Goal: Task Accomplishment & Management: Use online tool/utility

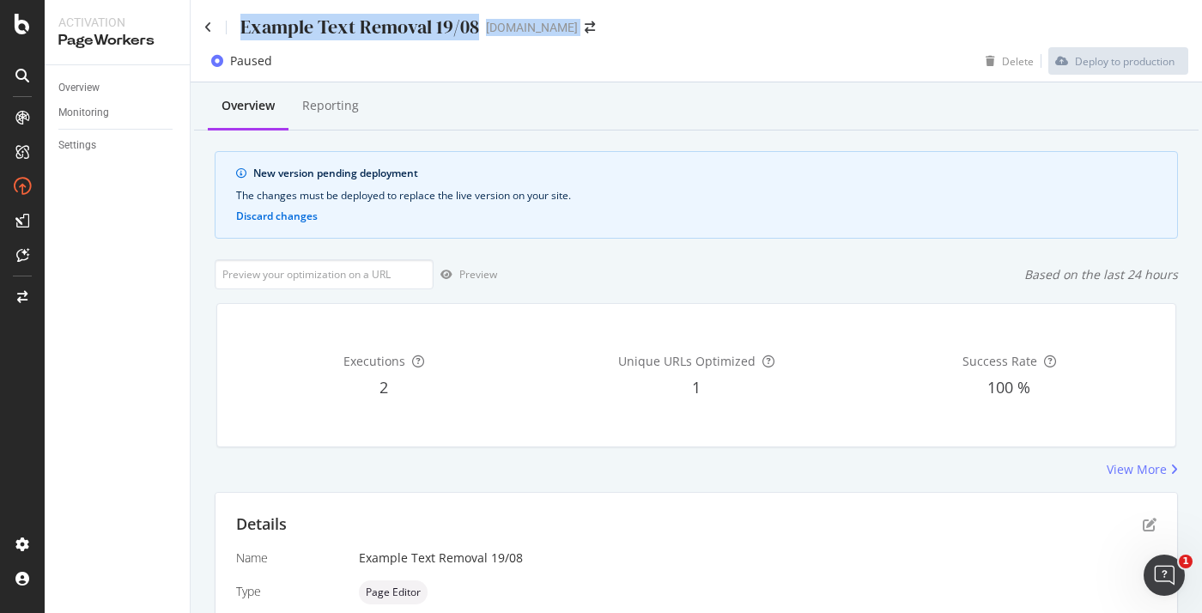
click at [205, 39] on div "Example Text Removal 19/08 twinkl.com Paused Delete Deploy to production Overvi…" at bounding box center [696, 306] width 1011 height 613
click at [207, 31] on icon at bounding box center [208, 27] width 8 height 12
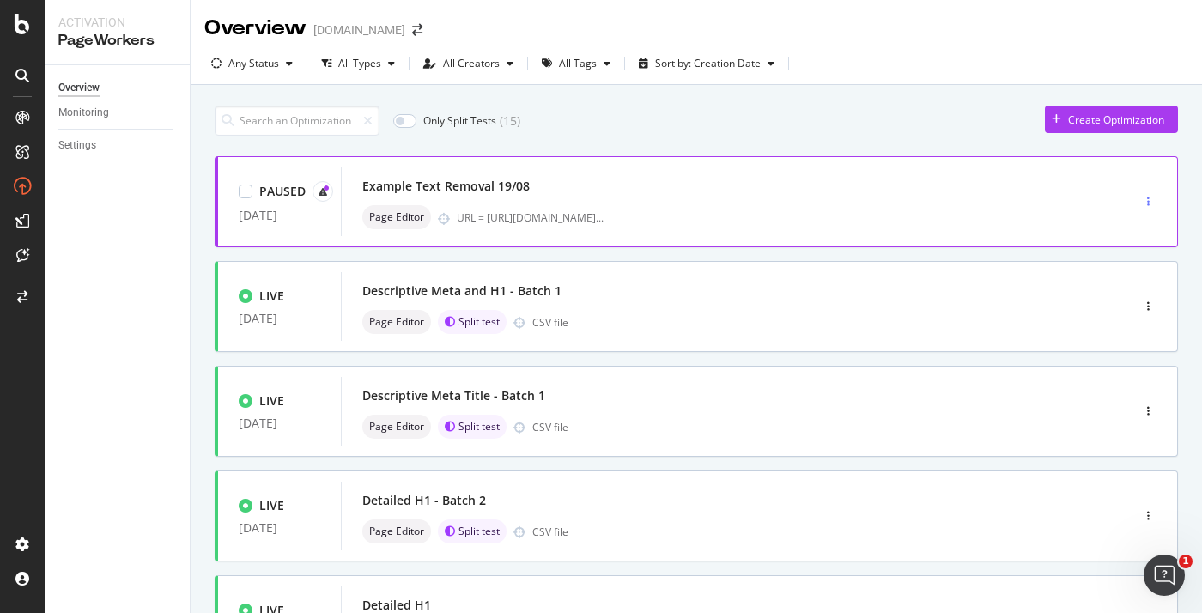
click at [1155, 198] on div "button" at bounding box center [1148, 202] width 16 height 10
click at [1123, 234] on div "Edit" at bounding box center [1121, 234] width 18 height 15
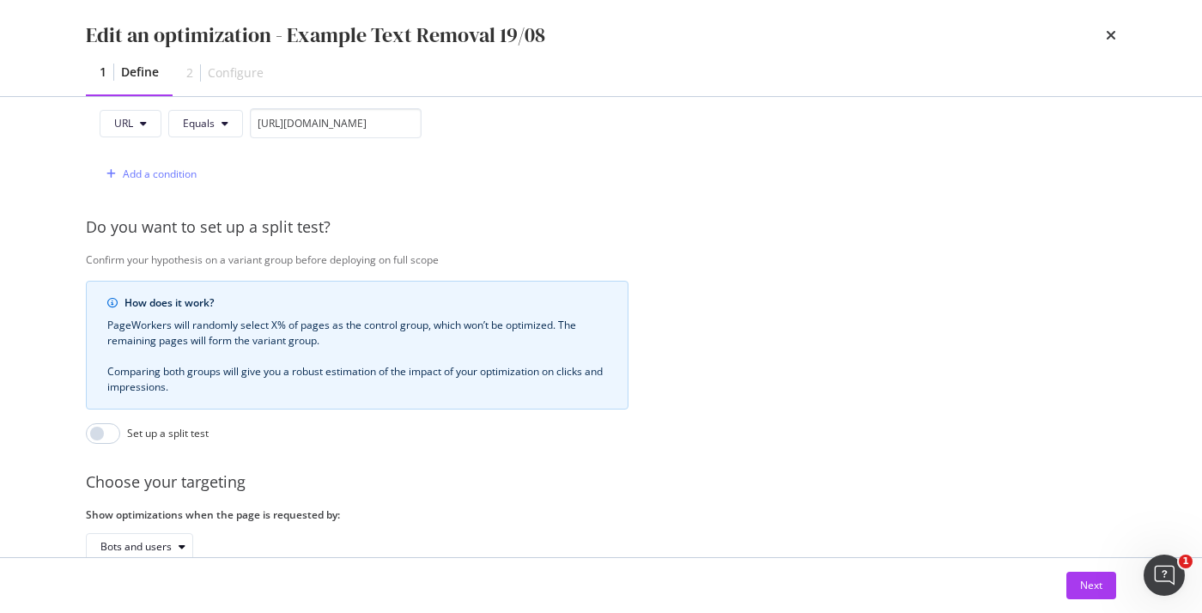
scroll to position [564, 0]
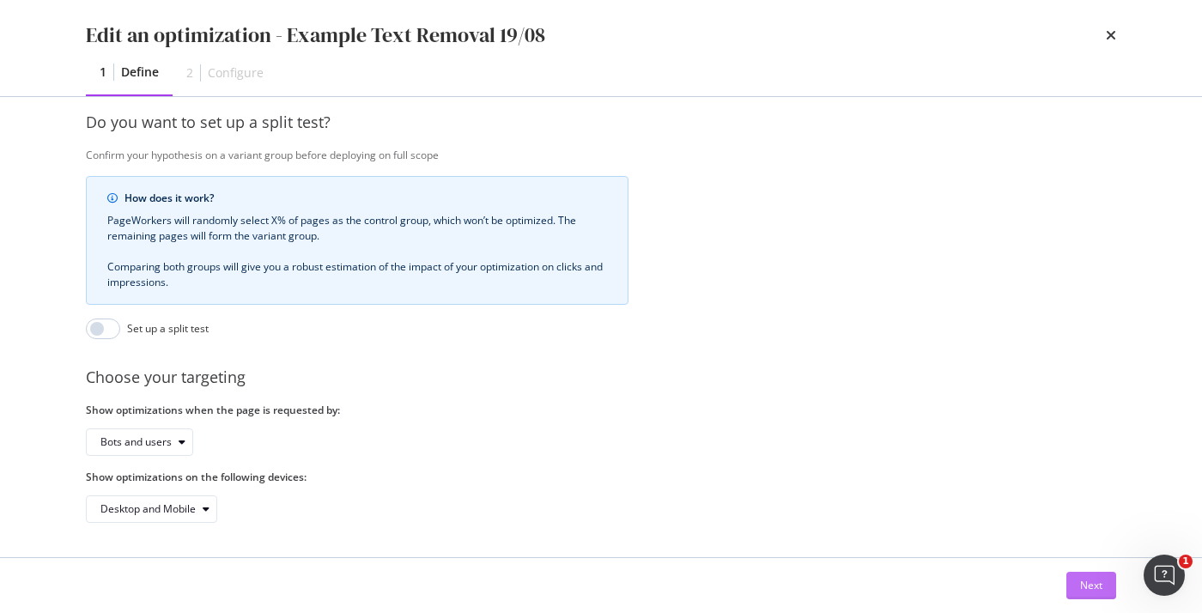
click at [1102, 596] on button "Next" at bounding box center [1091, 585] width 50 height 27
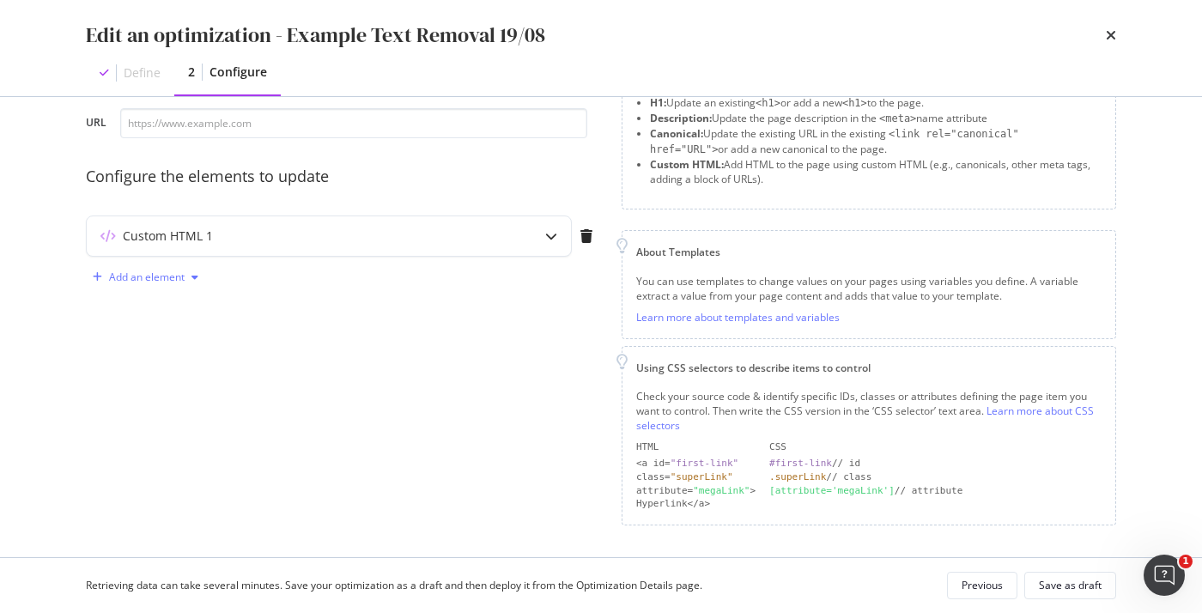
click at [134, 275] on div "Add an element" at bounding box center [147, 277] width 76 height 10
click at [170, 231] on div "Custom HTML 1" at bounding box center [168, 235] width 90 height 17
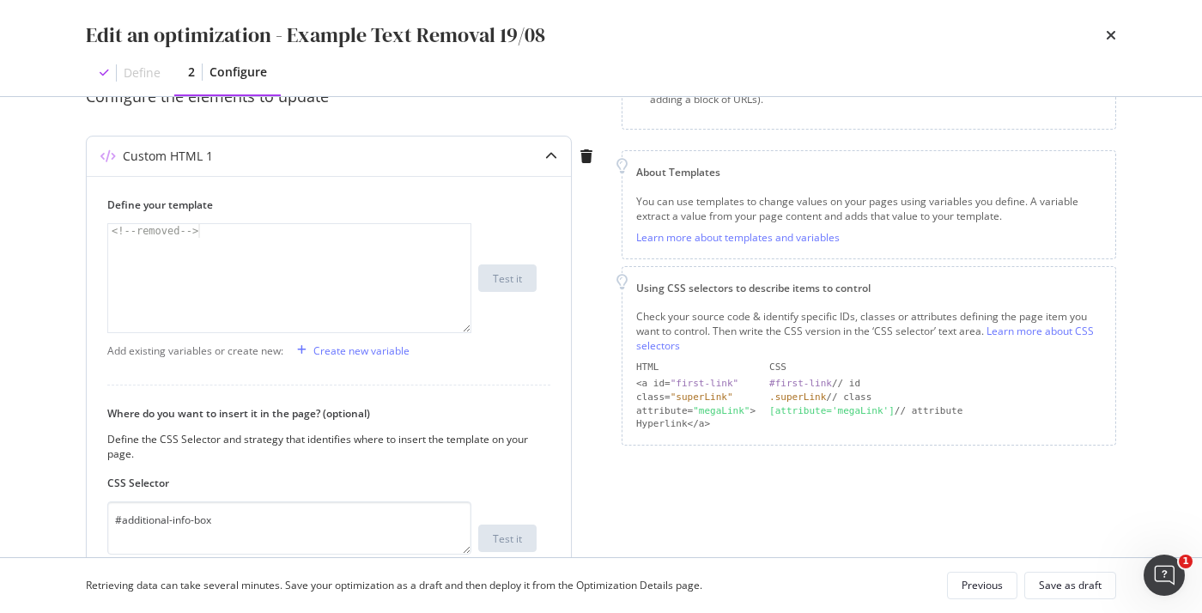
scroll to position [27, 0]
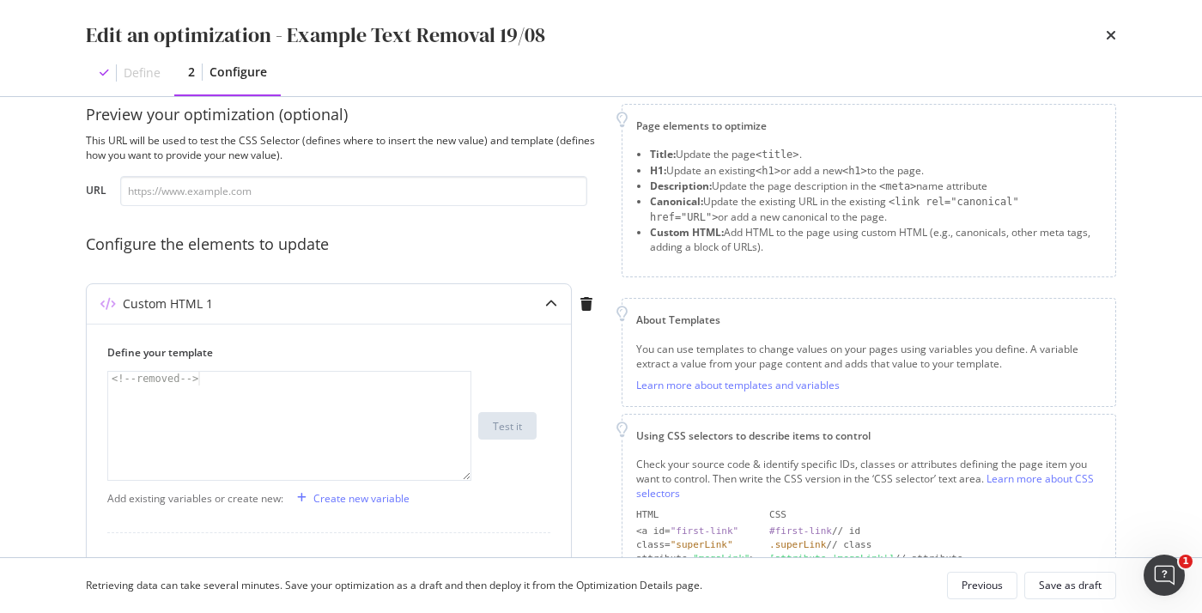
type textarea "<!--removed-->"
click at [167, 385] on div "<!-- removed -->" at bounding box center [289, 440] width 362 height 136
click at [171, 311] on div "Custom HTML 1" at bounding box center [168, 303] width 90 height 17
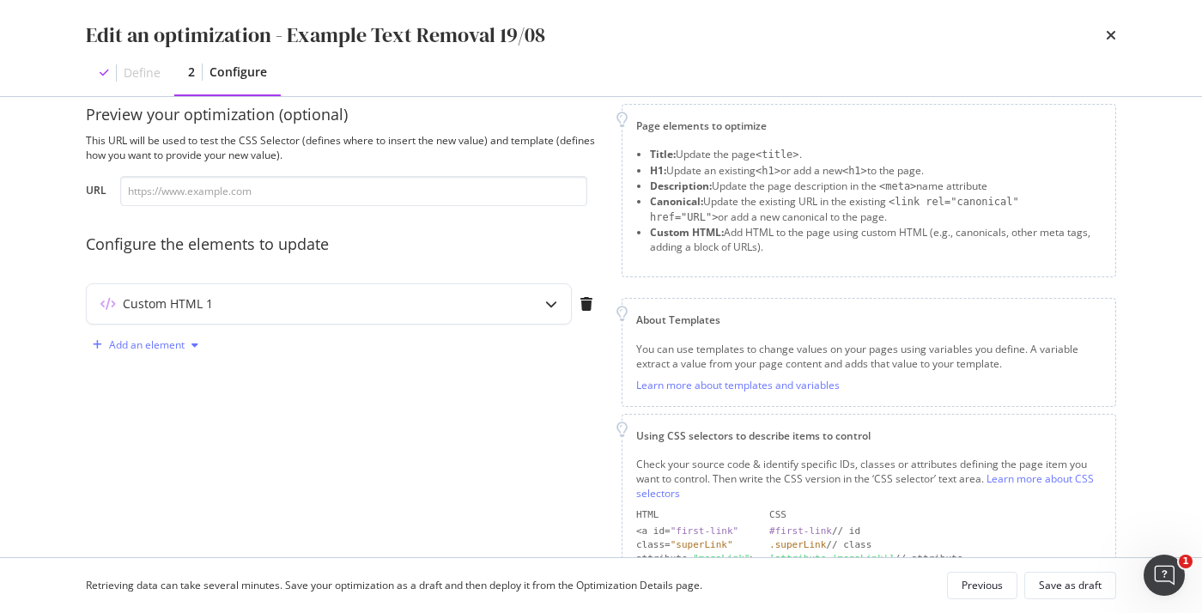
click at [151, 343] on div "Add an element" at bounding box center [147, 345] width 76 height 10
click at [145, 488] on div "Custom HTML" at bounding box center [165, 490] width 68 height 15
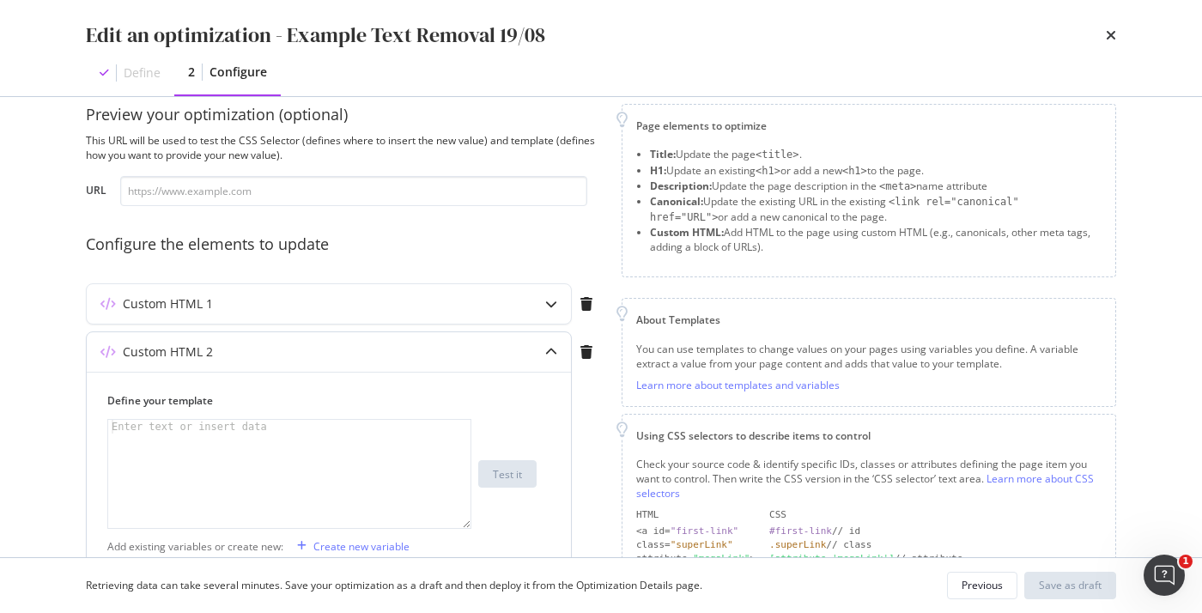
click at [168, 433] on div "modal" at bounding box center [289, 488] width 362 height 136
paste textarea "<!--removed-->"
type textarea "<!--removed-->"
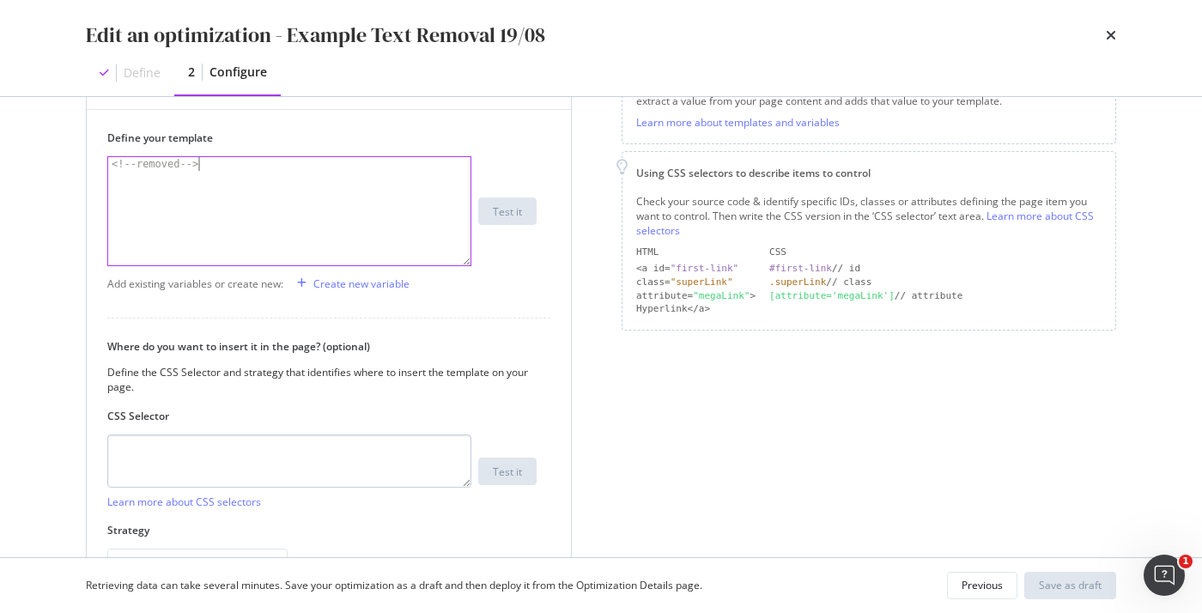
scroll to position [306, 0]
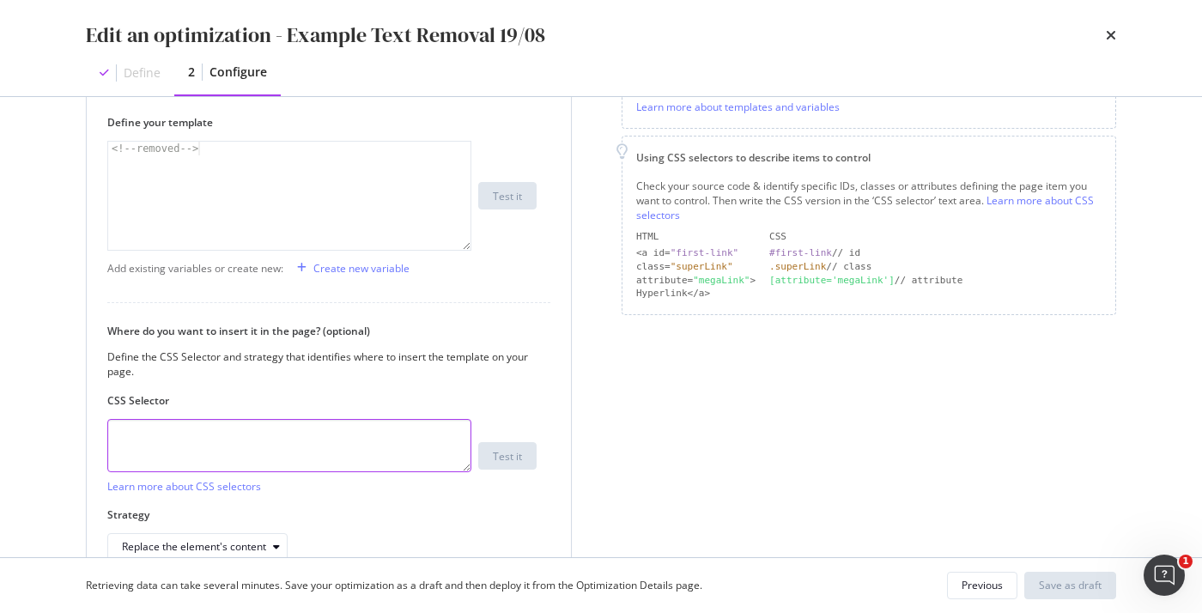
click at [184, 433] on textarea "modal" at bounding box center [289, 445] width 364 height 53
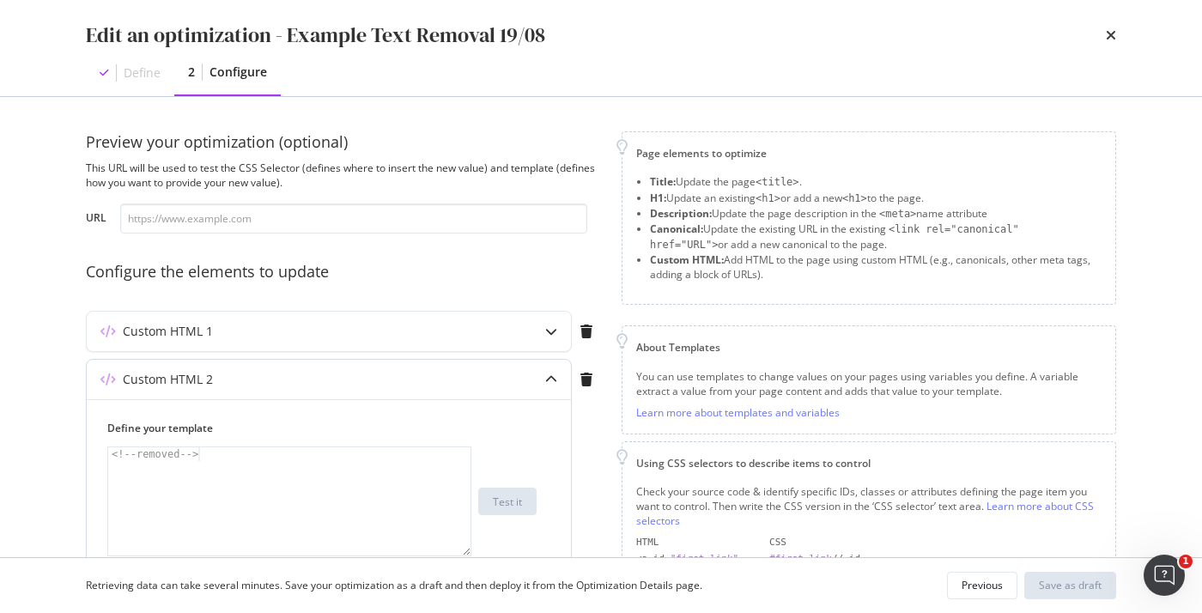
scroll to position [399, 0]
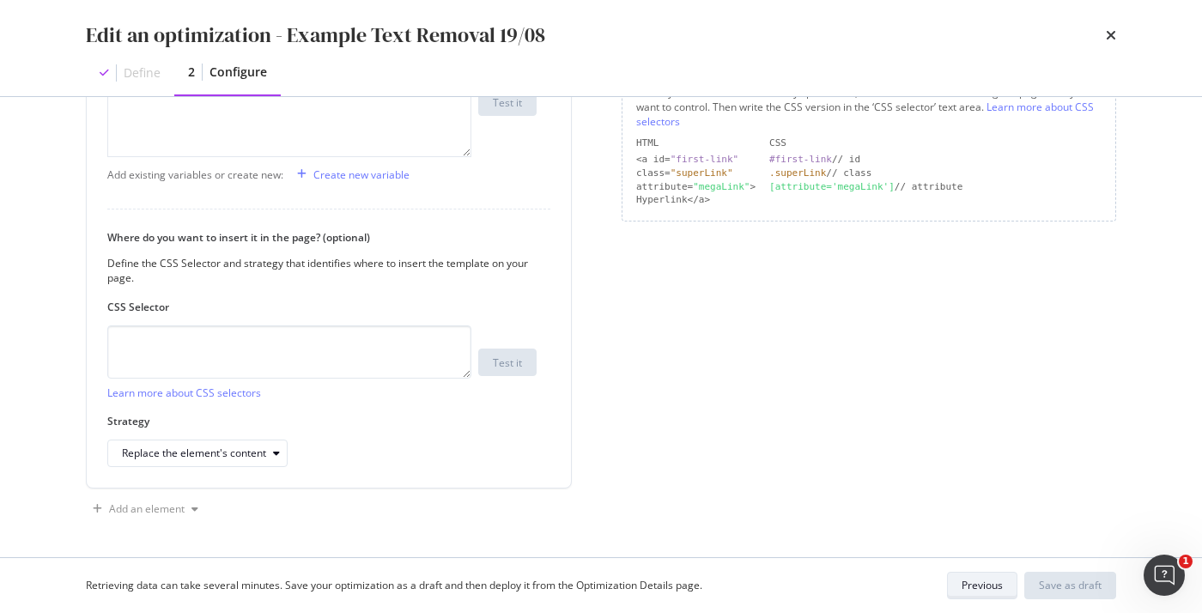
click at [968, 581] on div "Previous" at bounding box center [981, 585] width 41 height 15
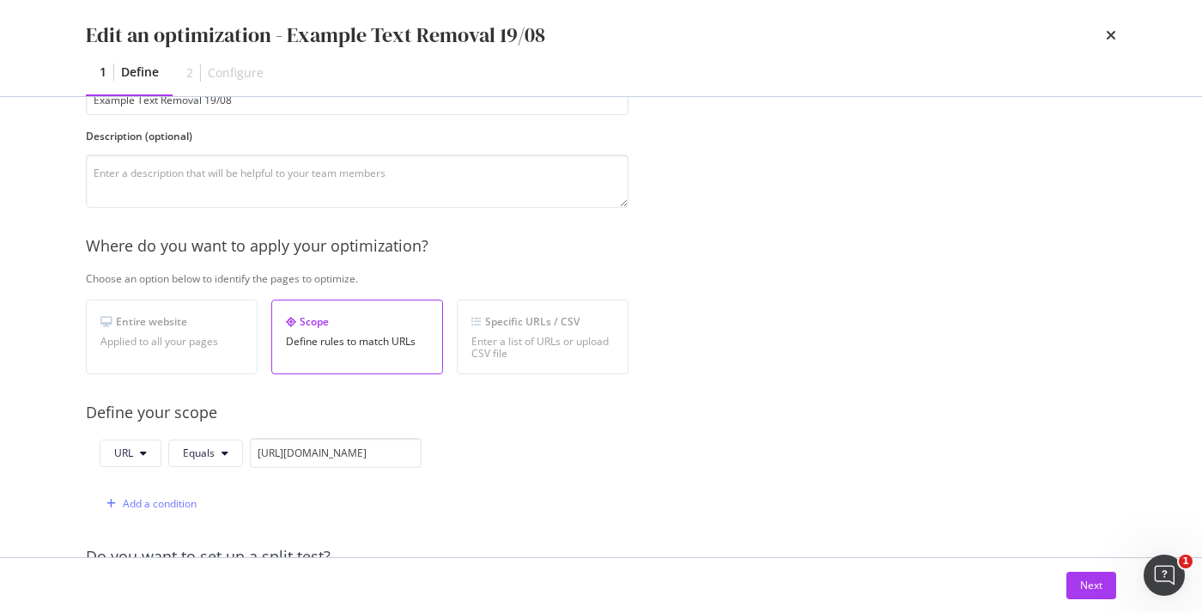
scroll to position [100, 0]
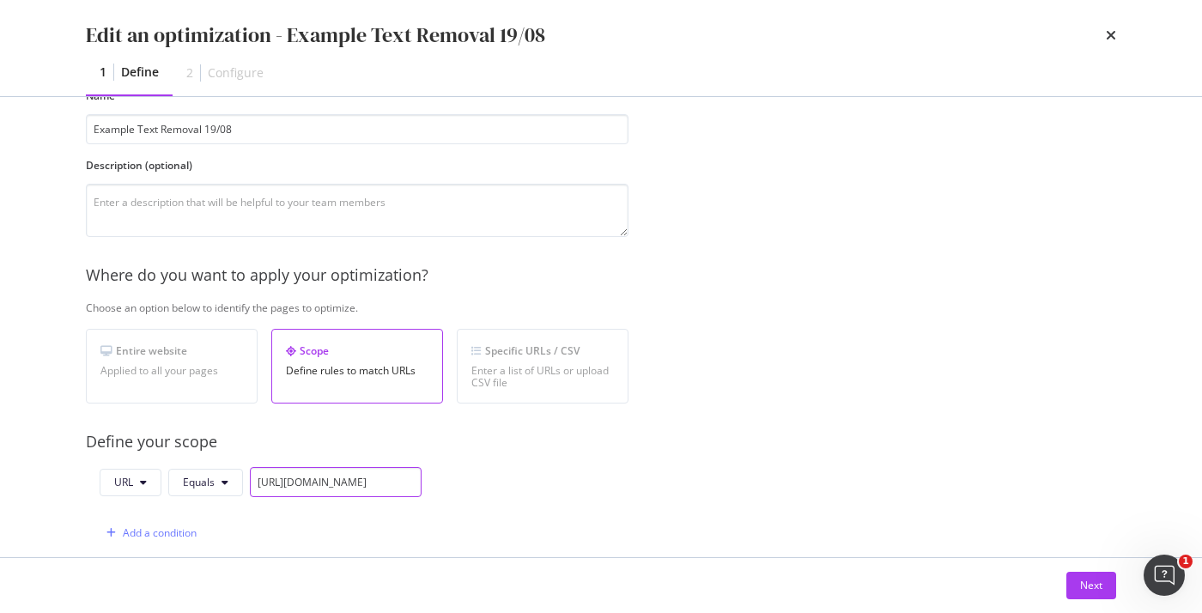
click at [304, 469] on input "[URL][DOMAIN_NAME]" at bounding box center [336, 482] width 172 height 30
click at [1098, 580] on div "Next" at bounding box center [1091, 585] width 22 height 15
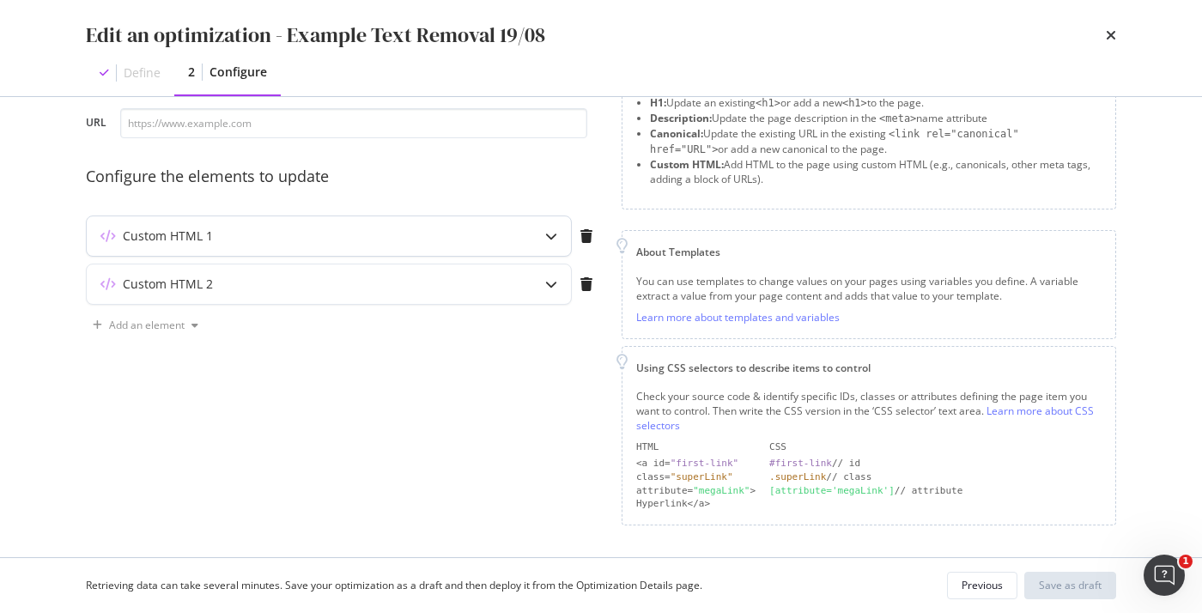
scroll to position [0, 0]
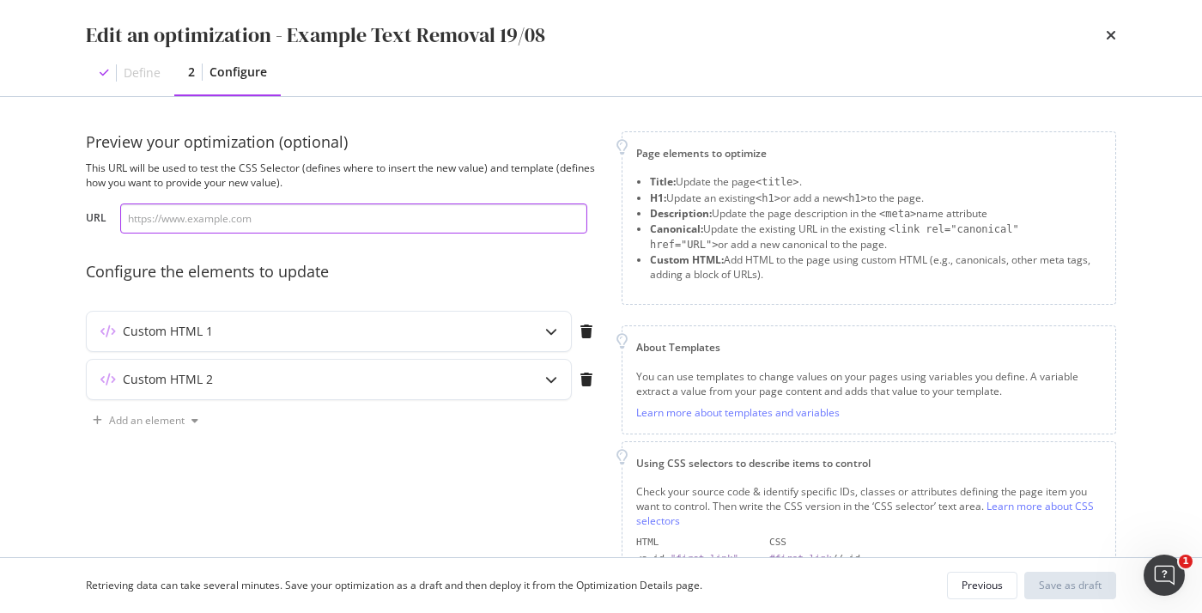
click at [221, 227] on input "modal" at bounding box center [353, 218] width 467 height 30
paste input "[URL][DOMAIN_NAME]"
type input "[URL][DOMAIN_NAME]"
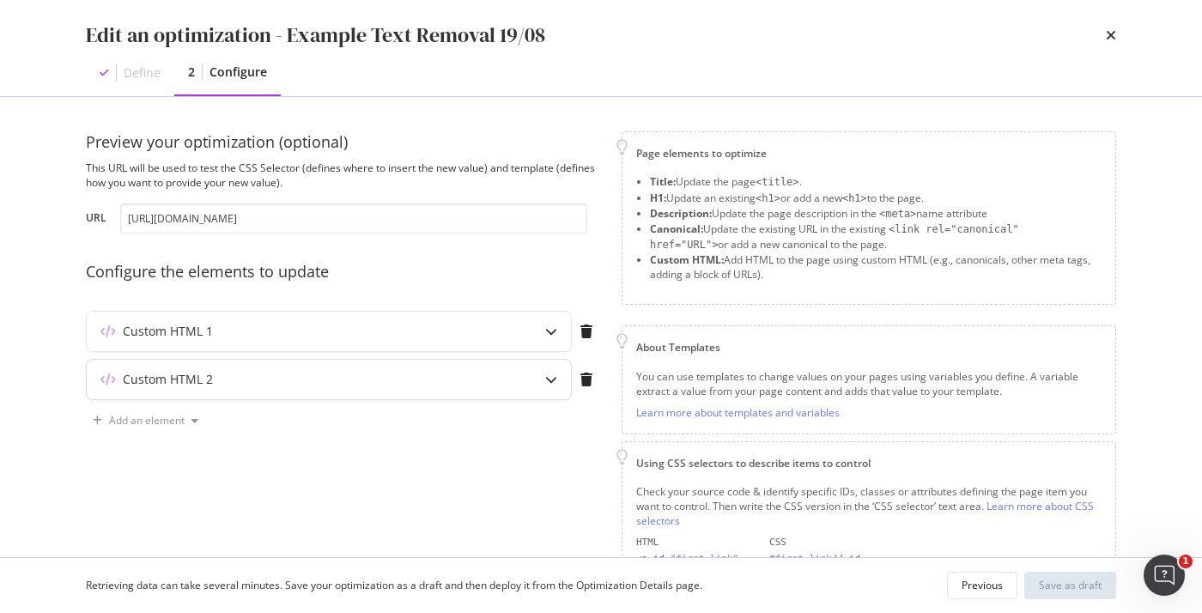
click at [270, 364] on div "Custom HTML 2" at bounding box center [329, 379] width 484 height 39
click at [208, 383] on div "Custom HTML 2" at bounding box center [168, 379] width 90 height 17
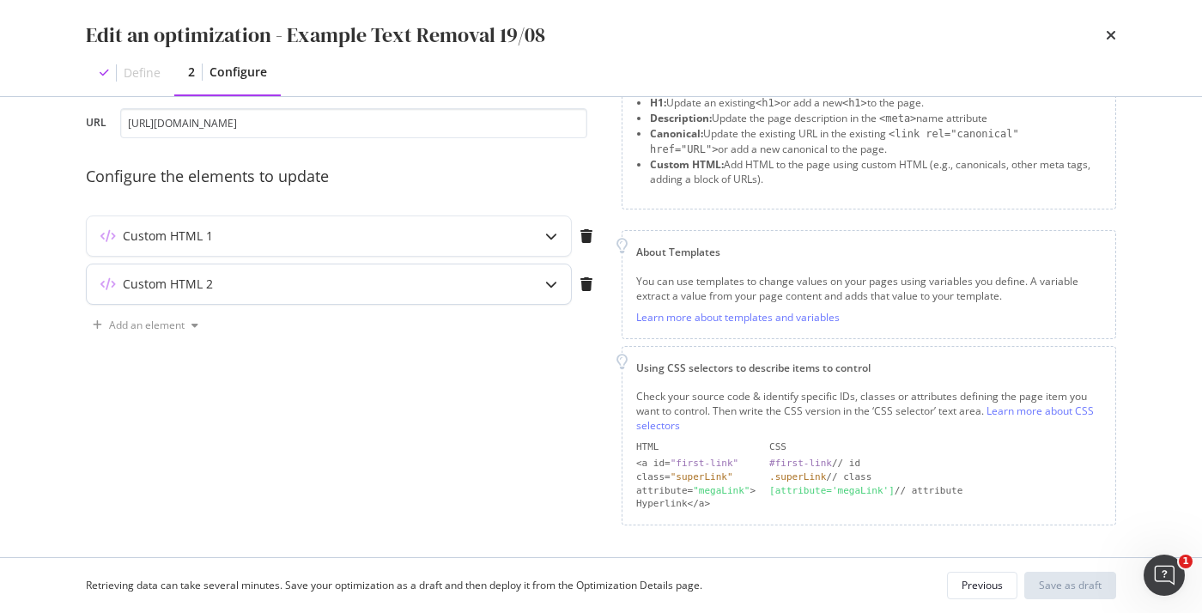
click at [546, 290] on div "modal" at bounding box center [550, 283] width 39 height 39
click at [556, 278] on icon "modal" at bounding box center [551, 284] width 12 height 12
click at [559, 275] on div "modal" at bounding box center [550, 283] width 39 height 39
click at [557, 283] on div "modal" at bounding box center [550, 283] width 39 height 39
click at [551, 282] on icon "modal" at bounding box center [551, 284] width 12 height 12
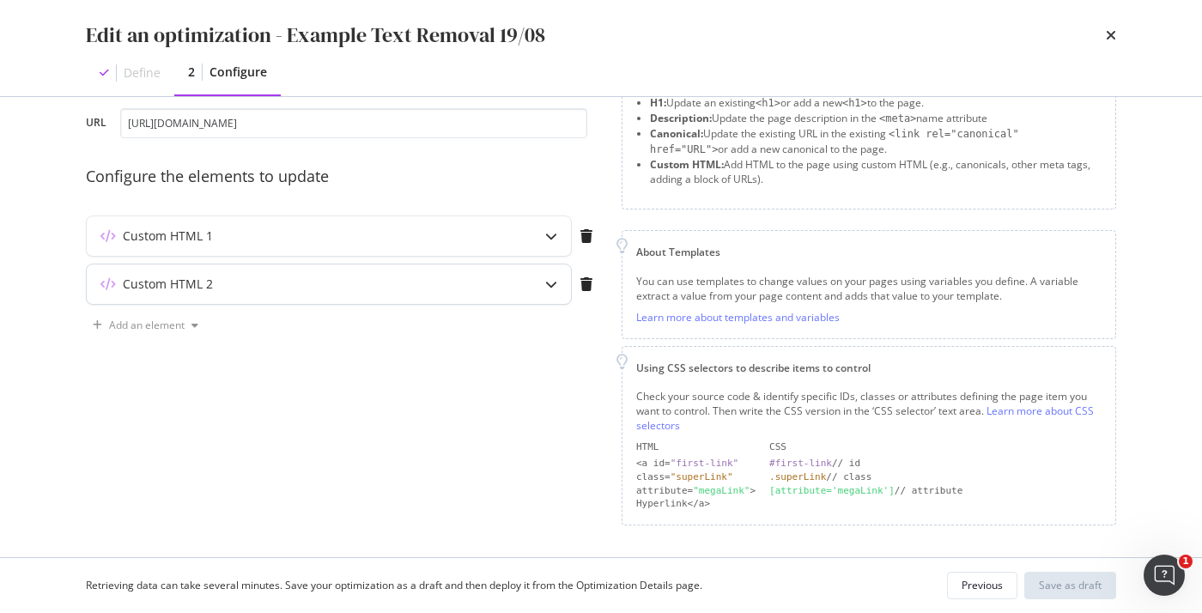
click at [551, 282] on icon "modal" at bounding box center [551, 284] width 12 height 12
click at [549, 230] on icon "modal" at bounding box center [551, 236] width 12 height 12
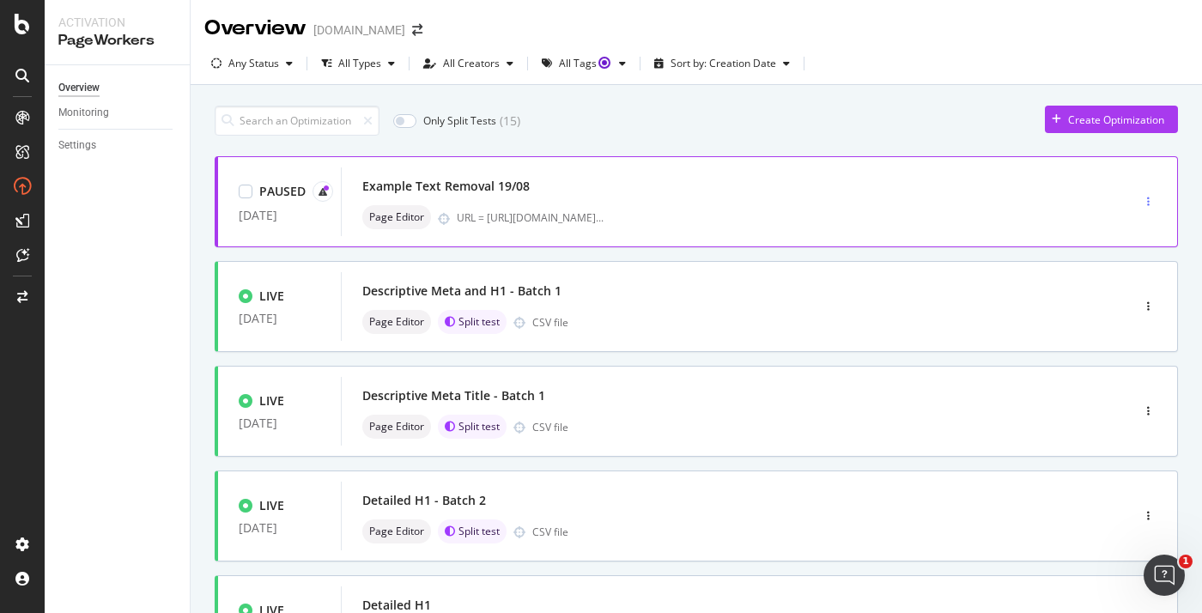
click at [1149, 203] on icon "button" at bounding box center [1148, 202] width 3 height 10
click at [1119, 232] on div "Edit" at bounding box center [1121, 234] width 18 height 15
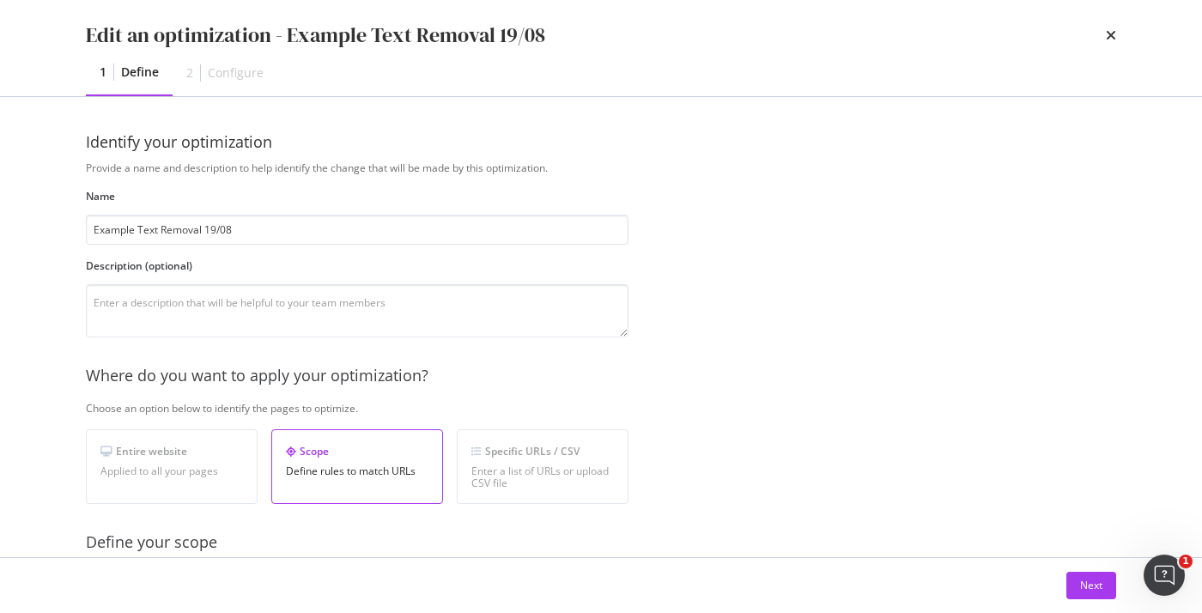
scroll to position [564, 0]
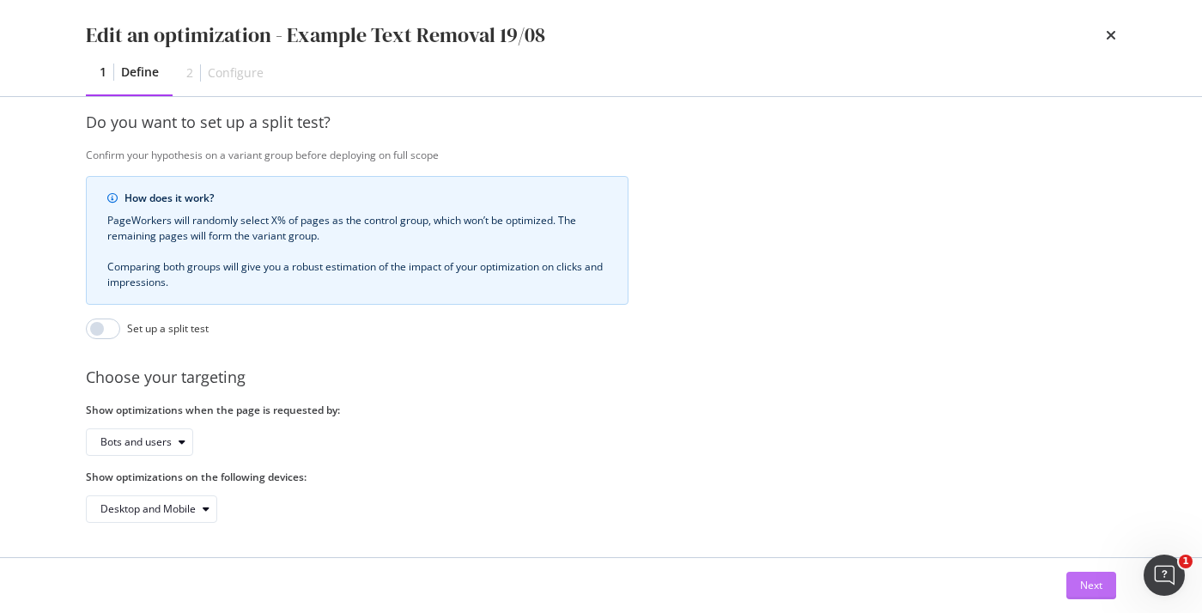
click at [1095, 578] on div "Next" at bounding box center [1091, 585] width 22 height 15
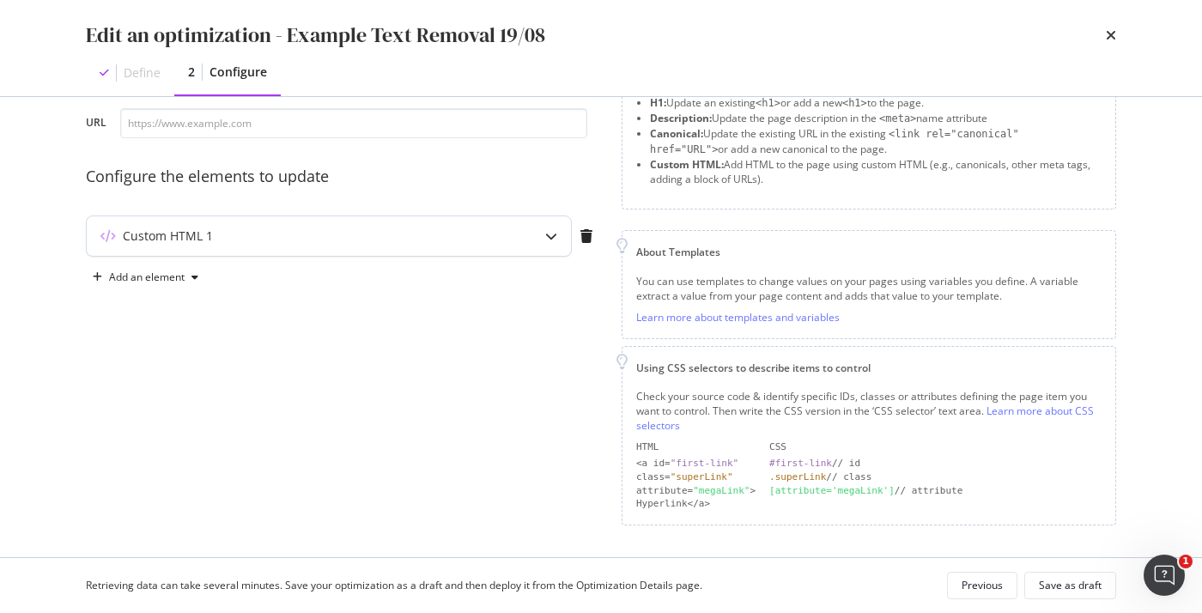
click at [253, 230] on div "Custom HTML 1" at bounding box center [295, 235] width 416 height 17
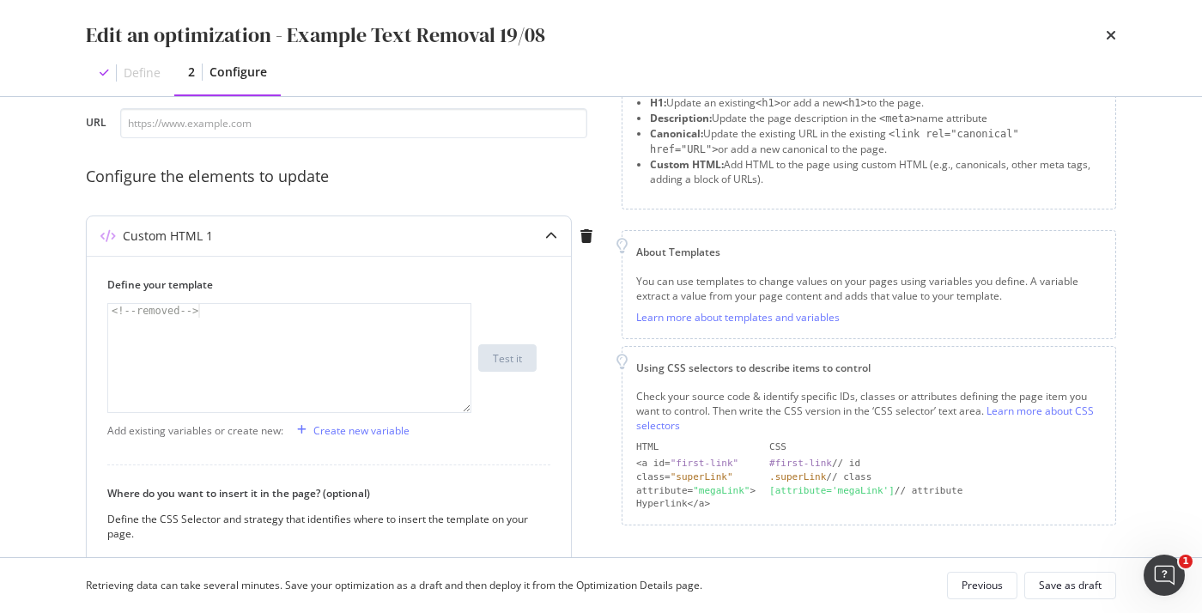
click at [255, 230] on div "Custom HTML 1" at bounding box center [295, 235] width 416 height 17
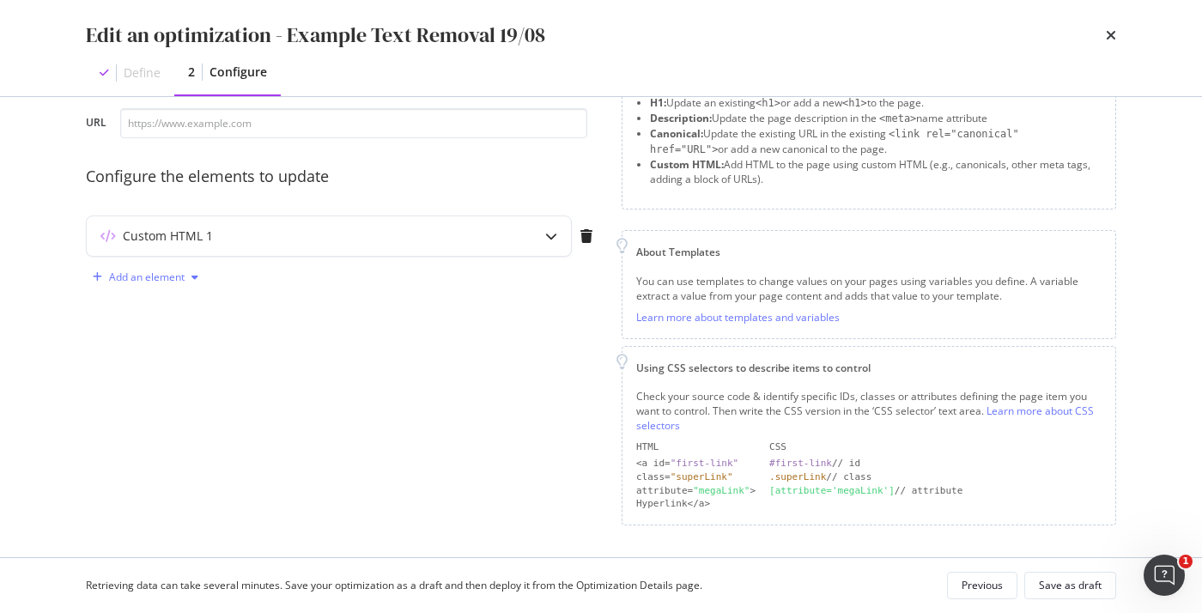
click at [153, 276] on div "Add an element" at bounding box center [147, 277] width 76 height 10
click at [154, 421] on div "Custom HTML" at bounding box center [165, 423] width 68 height 15
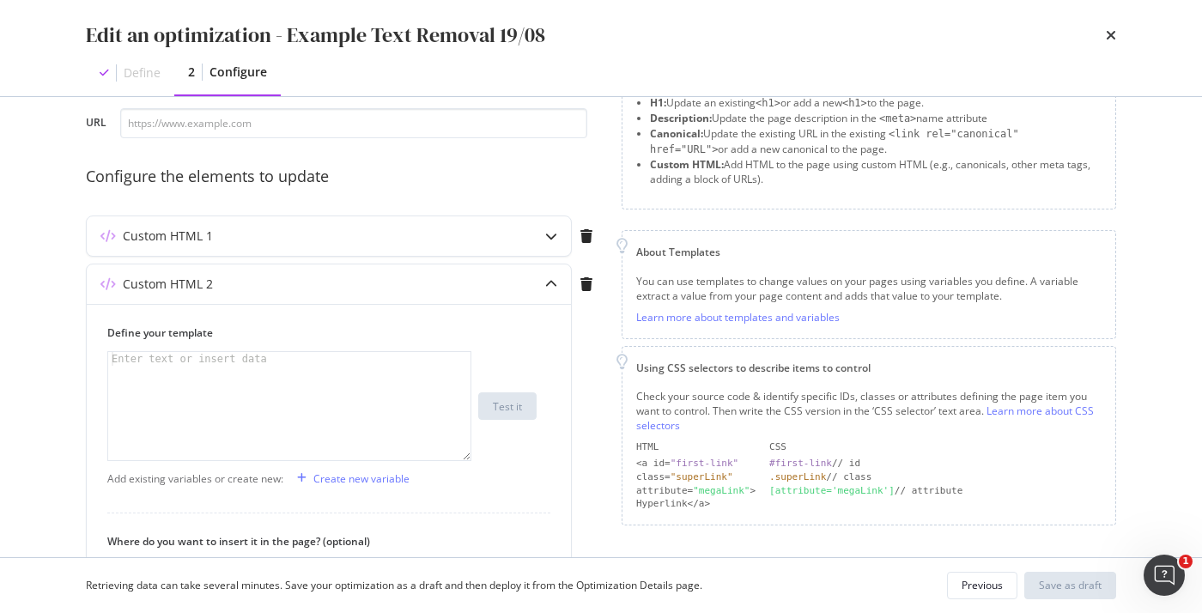
scroll to position [399, 0]
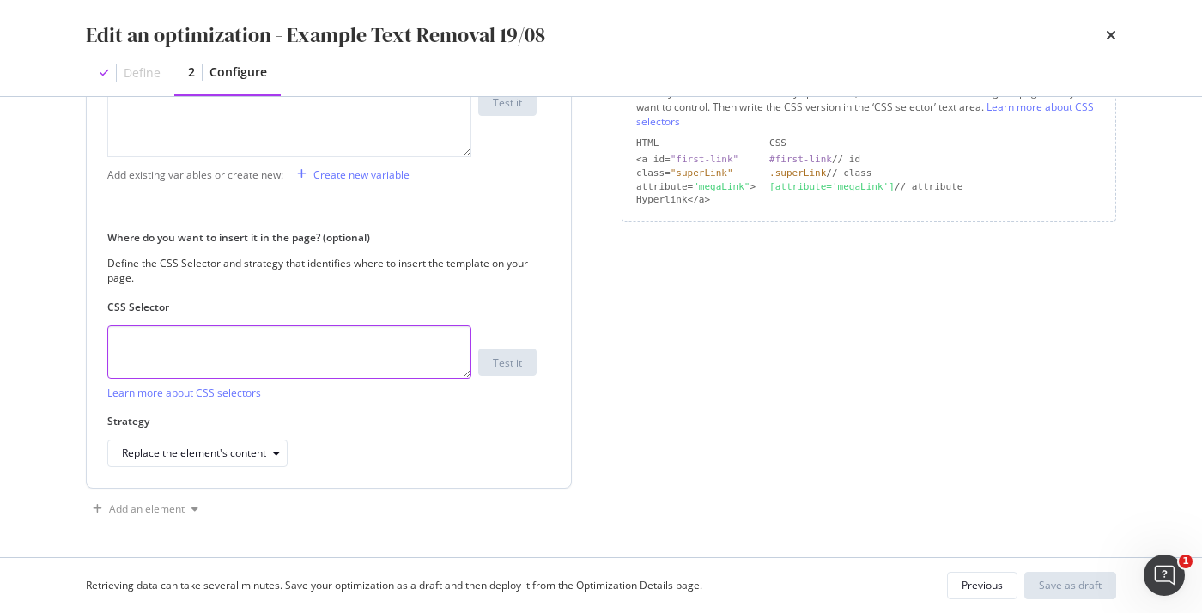
click at [158, 343] on textarea "modal" at bounding box center [289, 351] width 364 height 53
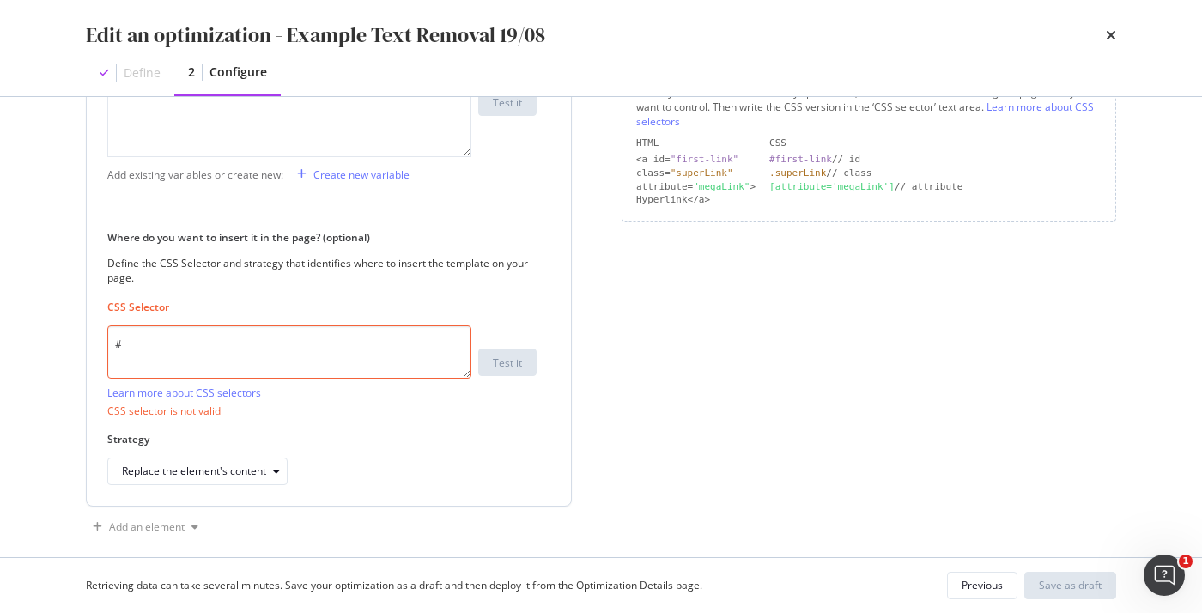
paste textarea "info_box"
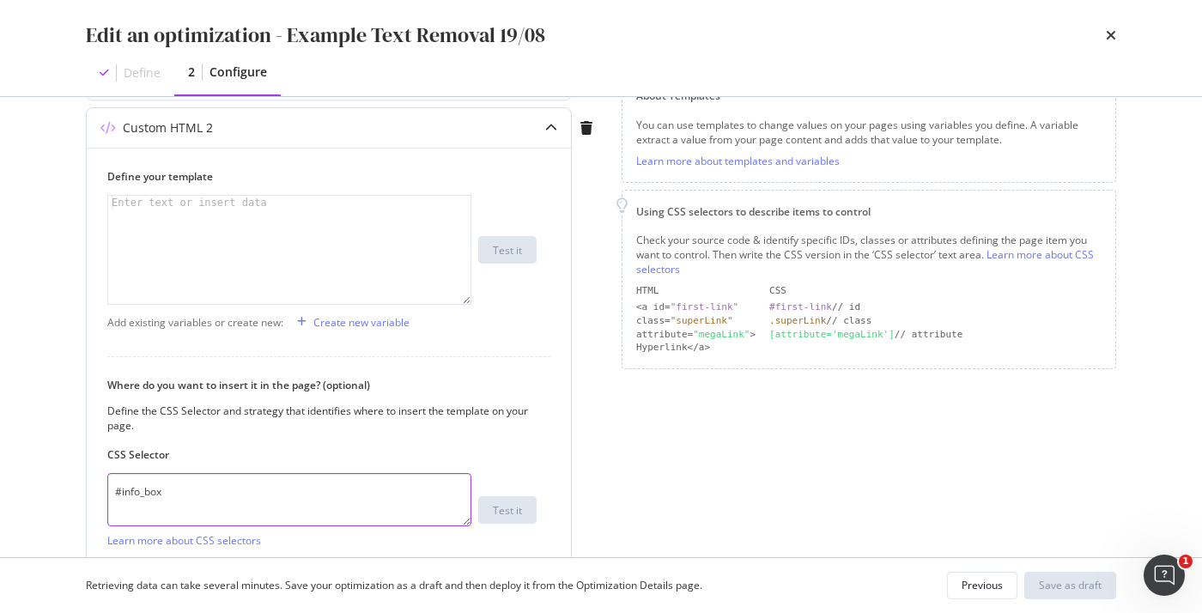
scroll to position [183, 0]
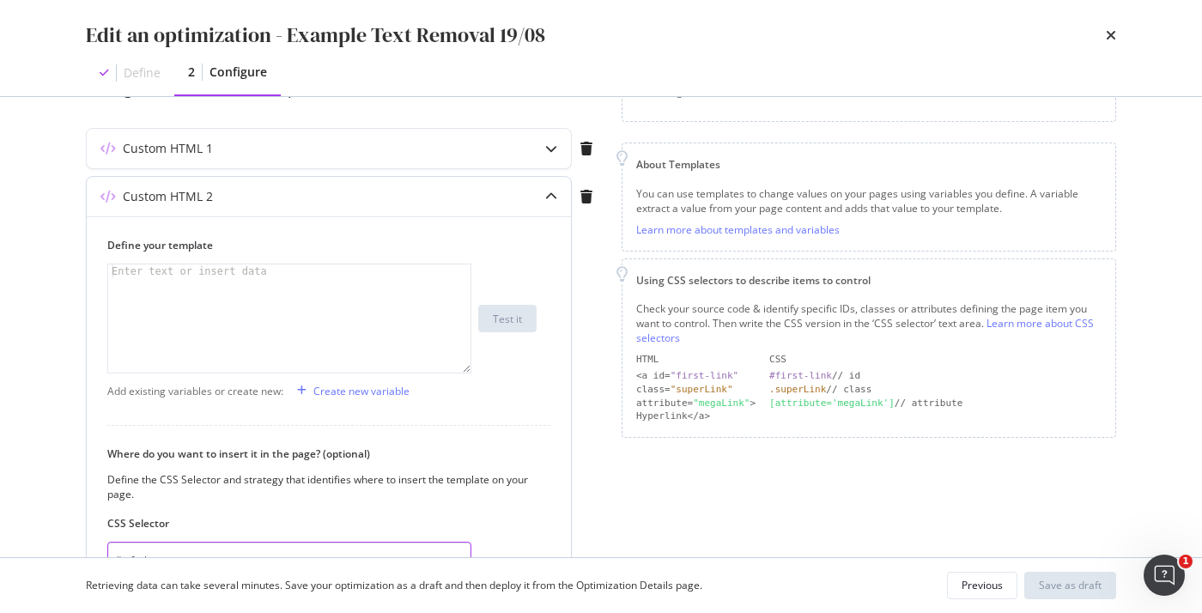
type textarea "#info_box"
click at [250, 278] on div "Enter text or insert data" at bounding box center [189, 271] width 162 height 14
click at [269, 165] on div "Custom HTML 1" at bounding box center [329, 148] width 484 height 39
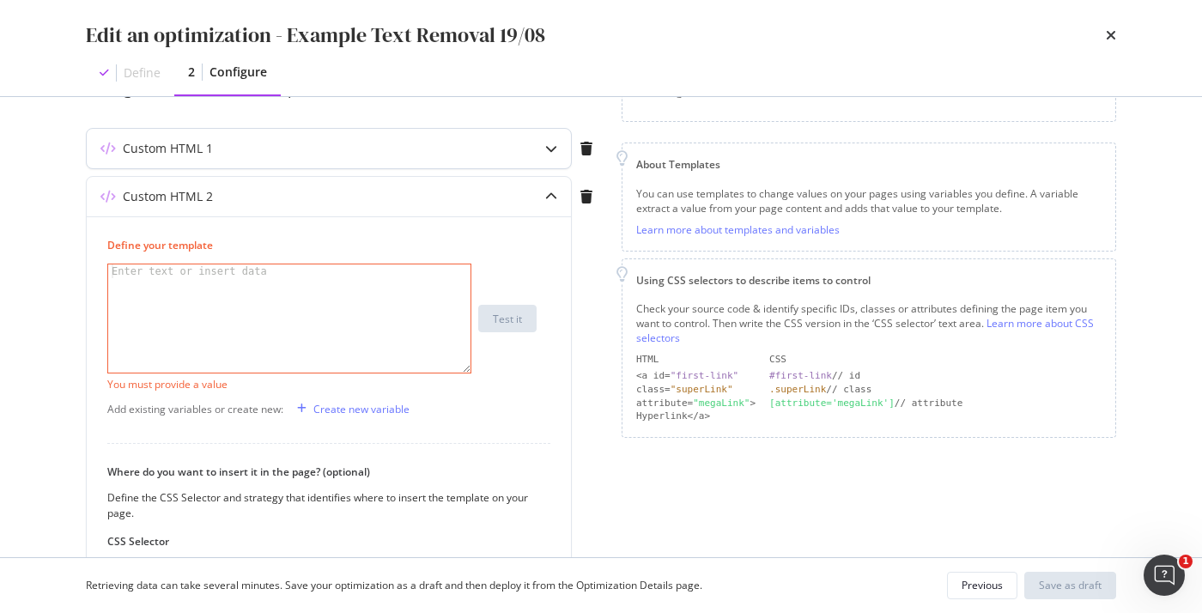
click at [267, 150] on div "Custom HTML 1" at bounding box center [295, 148] width 416 height 17
click at [551, 142] on icon "modal" at bounding box center [551, 148] width 12 height 12
click at [551, 146] on icon "modal" at bounding box center [551, 148] width 12 height 12
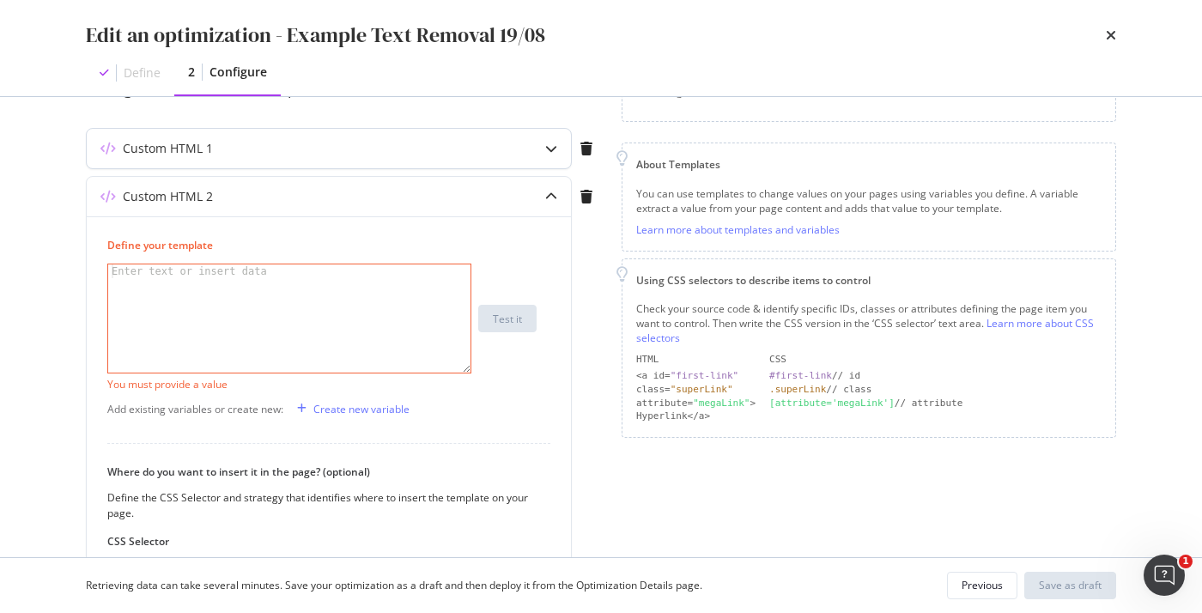
click at [551, 146] on icon "modal" at bounding box center [551, 148] width 12 height 12
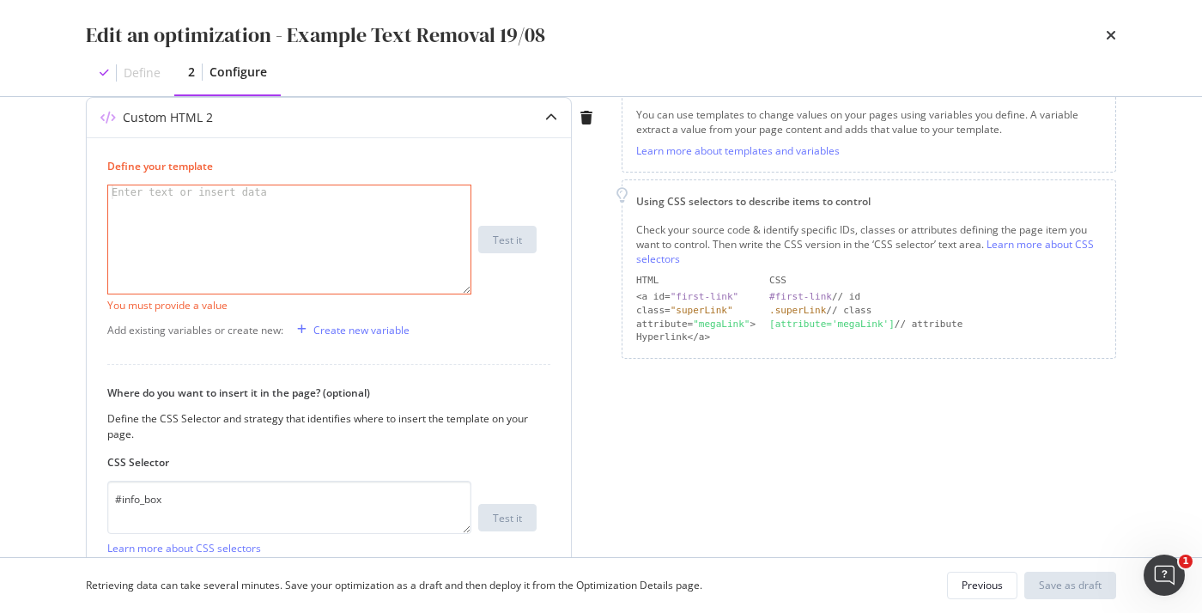
click at [247, 289] on div "modal" at bounding box center [289, 253] width 362 height 136
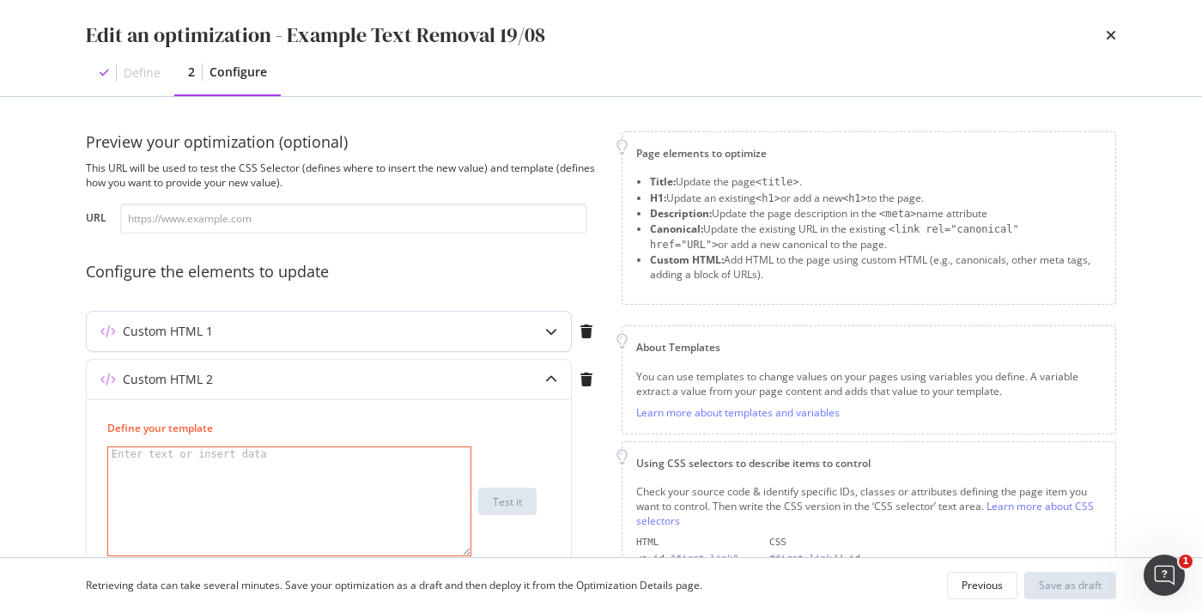
click at [521, 337] on div "Custom HTML 1" at bounding box center [329, 331] width 484 height 39
click at [136, 322] on div "Custom HTML 1" at bounding box center [329, 331] width 484 height 39
click at [550, 330] on icon "modal" at bounding box center [551, 331] width 12 height 12
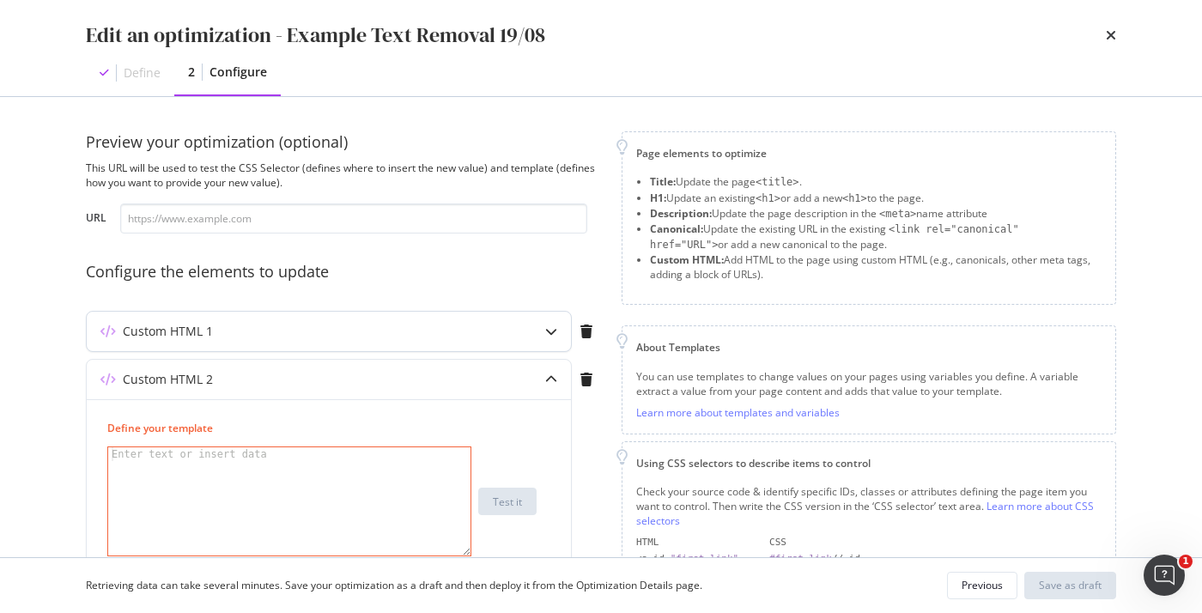
click at [550, 330] on icon "modal" at bounding box center [551, 331] width 12 height 12
click at [307, 481] on div "modal" at bounding box center [289, 515] width 362 height 136
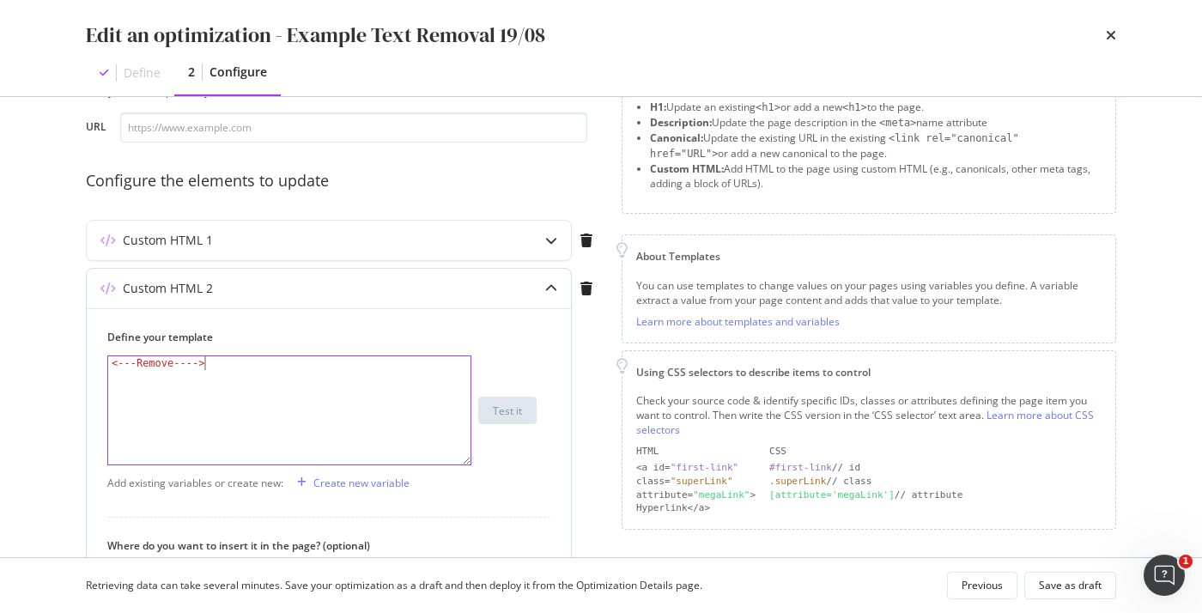
scroll to position [129, 0]
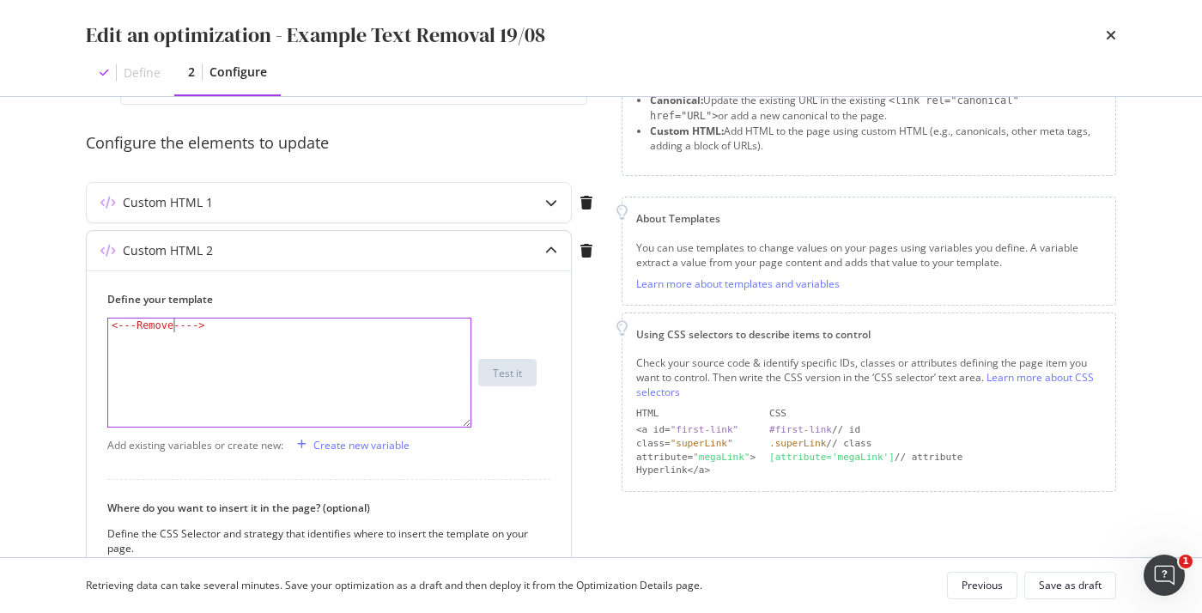
click at [173, 325] on div "< ---Remove---- >" at bounding box center [289, 386] width 362 height 136
click at [124, 327] on div "< ---Removed---- >" at bounding box center [289, 386] width 362 height 136
click at [243, 331] on div "! < ---Removed---- >" at bounding box center [289, 386] width 362 height 136
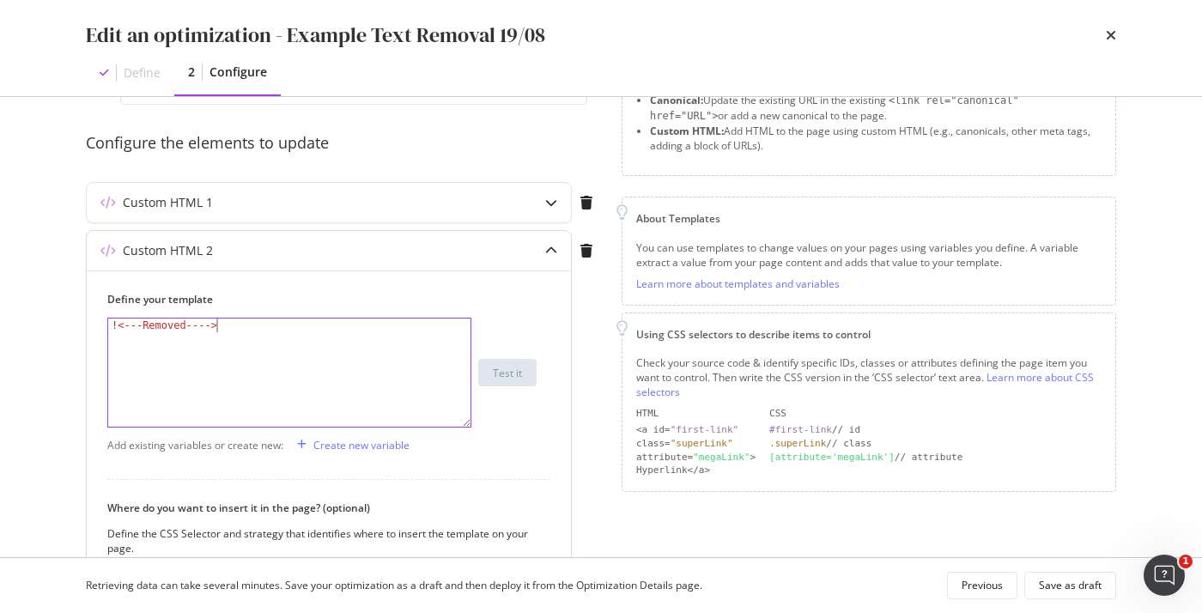
scroll to position [0, 8]
drag, startPoint x: 265, startPoint y: 335, endPoint x: 32, endPoint y: 335, distance: 233.5
click at [32, 335] on div "Edit an optimization - Example Text Removal 19/08 Define 2 Configure Preview yo…" at bounding box center [601, 306] width 1202 height 613
type textarea "!<---Removed---->"
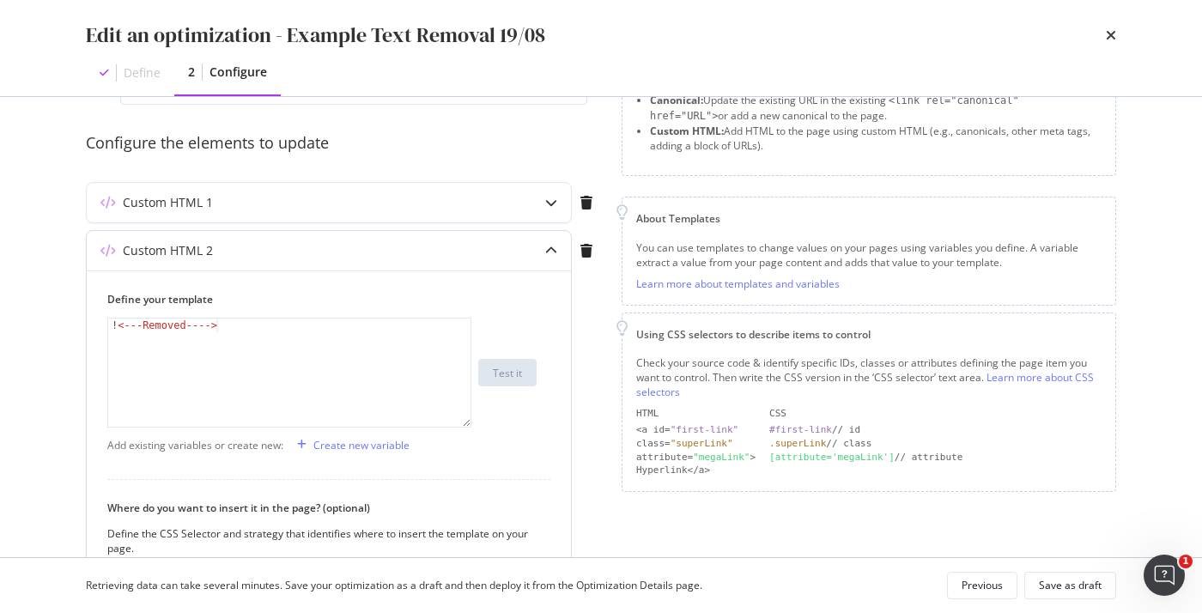
click at [101, 324] on div "Define your template !<---Removed----> ! < ---Removed---- > XXXXXXXXXXXXXXXXXXX…" at bounding box center [329, 514] width 484 height 488
click at [134, 325] on div "! < ---Removed---- >" at bounding box center [289, 386] width 362 height 136
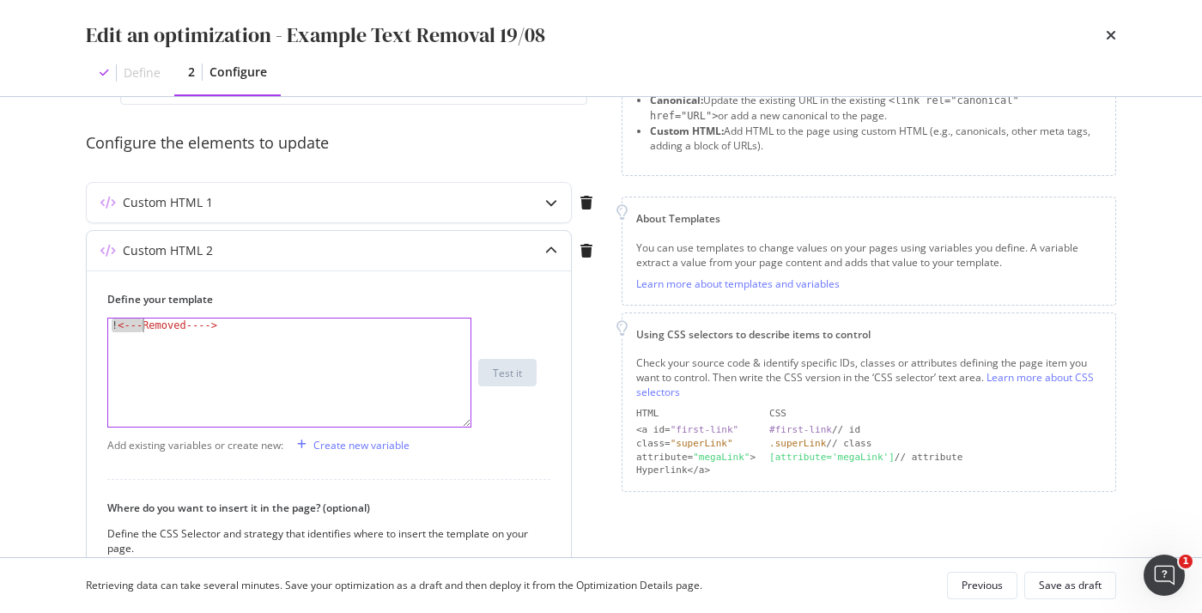
click at [134, 325] on div "! < ---Removed---- >" at bounding box center [289, 386] width 362 height 136
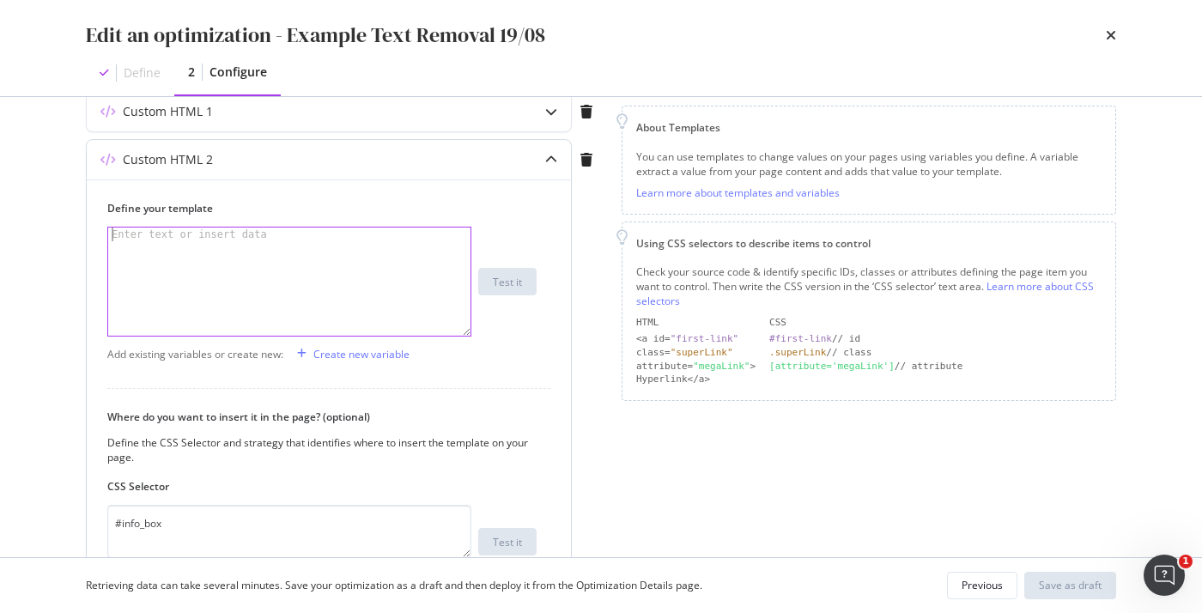
click at [542, 142] on div "modal" at bounding box center [550, 159] width 39 height 39
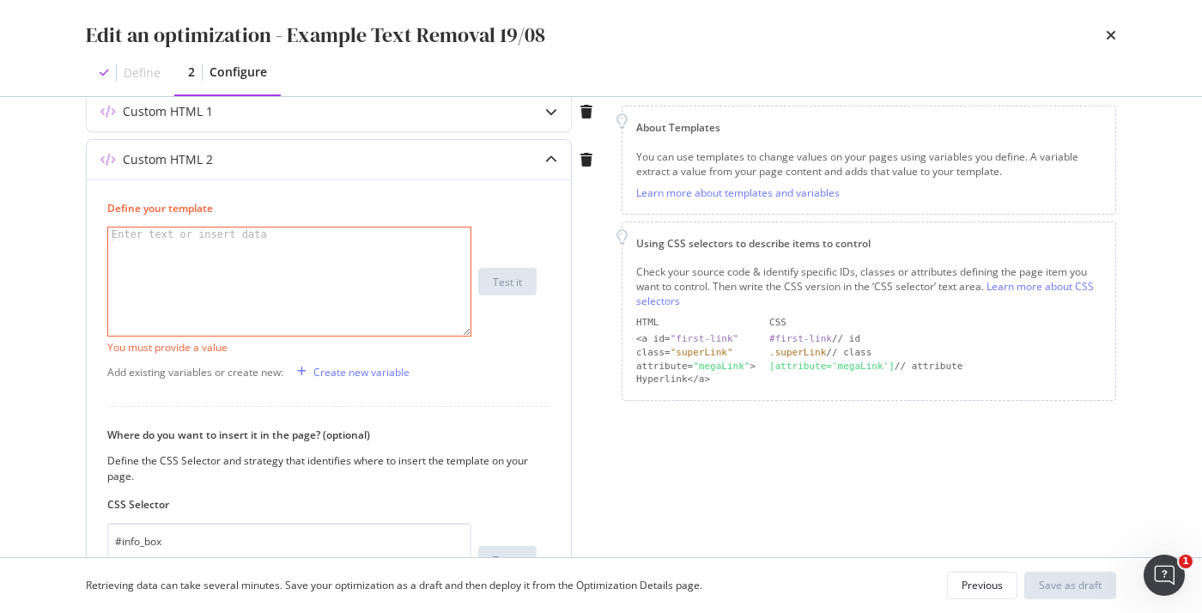
click at [549, 165] on icon "modal" at bounding box center [551, 160] width 12 height 12
click at [554, 112] on icon "modal" at bounding box center [551, 112] width 12 height 12
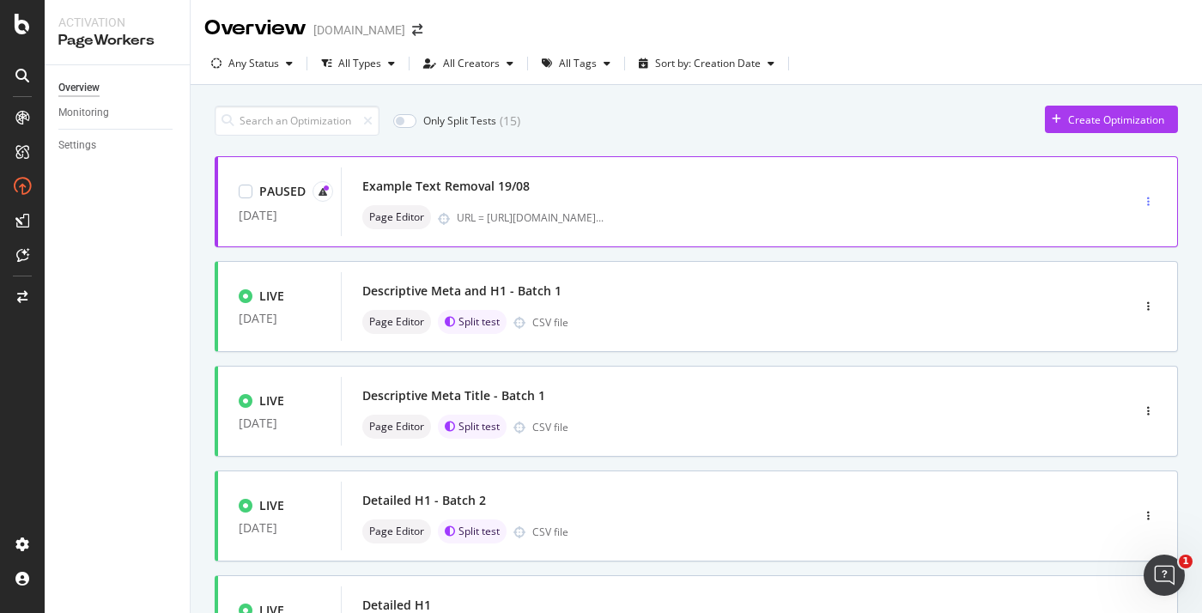
click at [1145, 193] on div "button" at bounding box center [1148, 202] width 16 height 26
click at [1094, 227] on div "Edit" at bounding box center [1118, 234] width 81 height 21
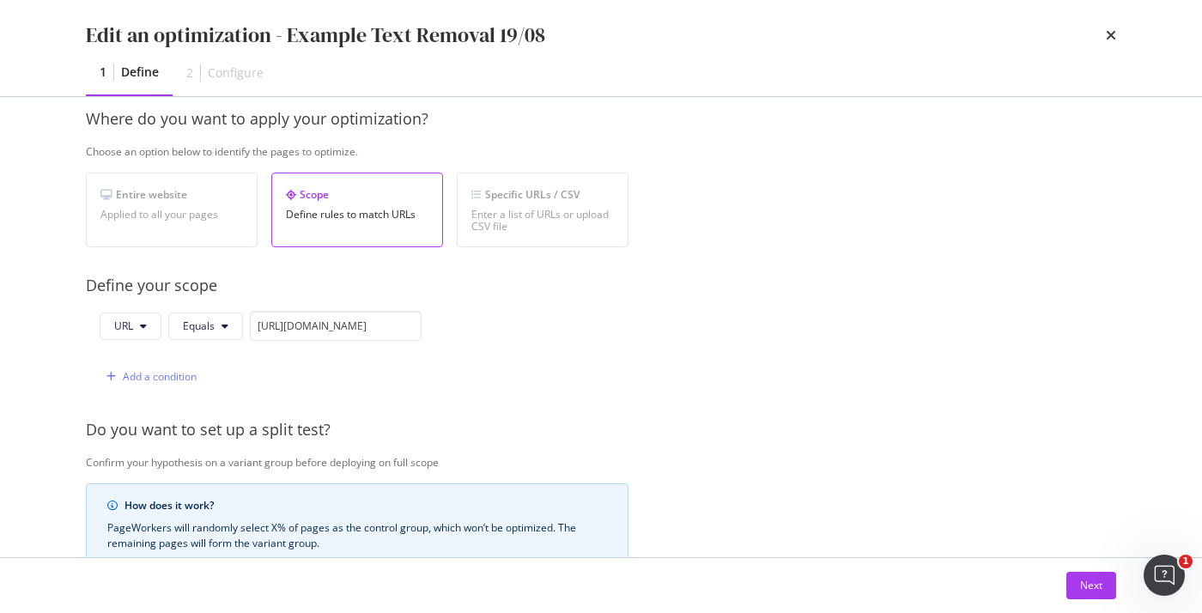
scroll to position [427, 0]
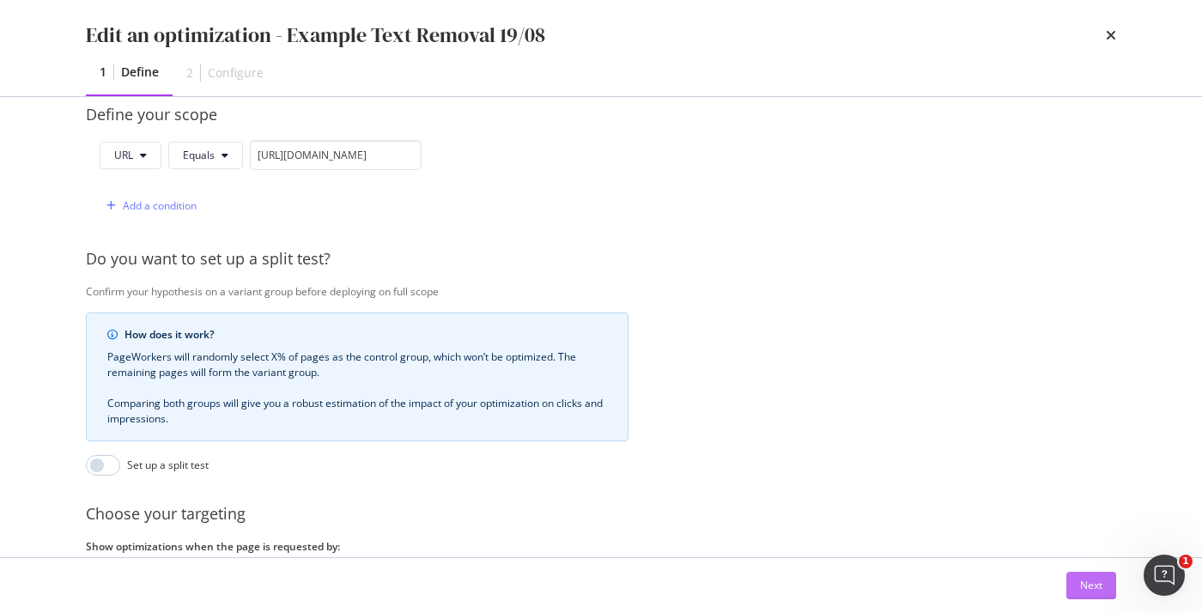
click at [1097, 592] on div "Next" at bounding box center [1091, 585] width 22 height 15
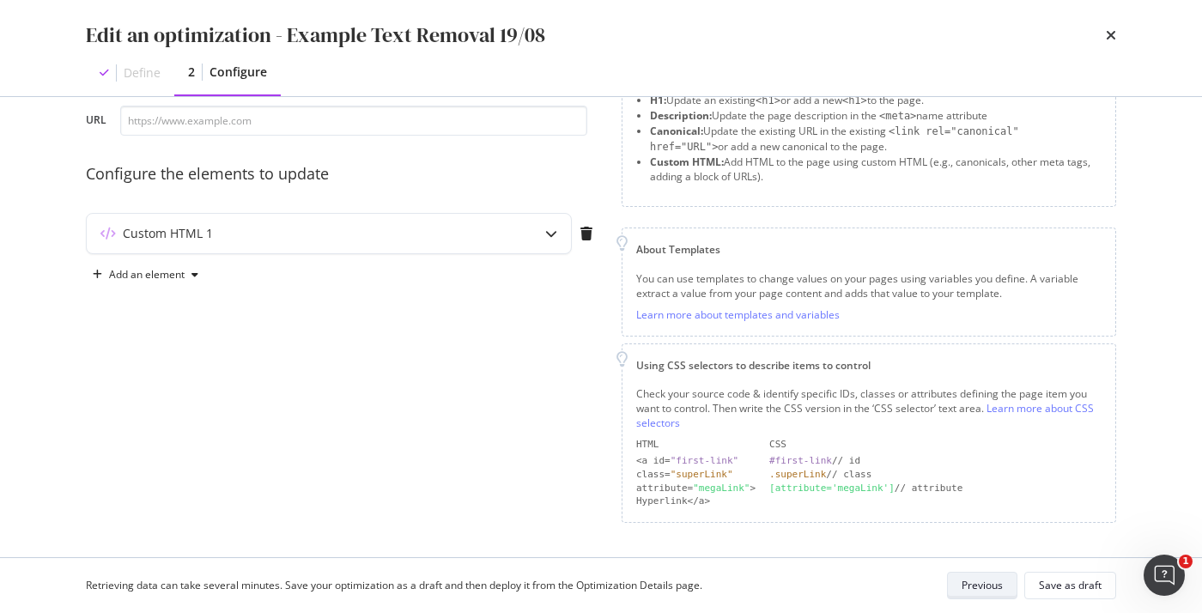
scroll to position [95, 0]
click at [558, 233] on div "modal" at bounding box center [550, 235] width 39 height 39
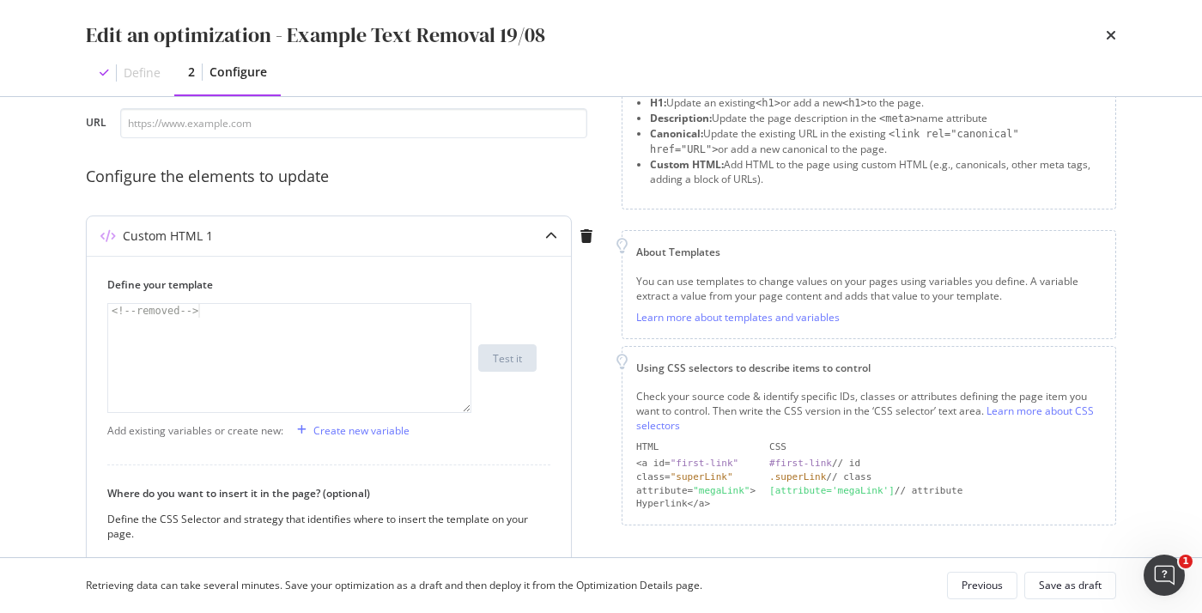
type textarea "<!--removed-->"
click at [189, 310] on div "<!-- removed -->" at bounding box center [289, 372] width 362 height 136
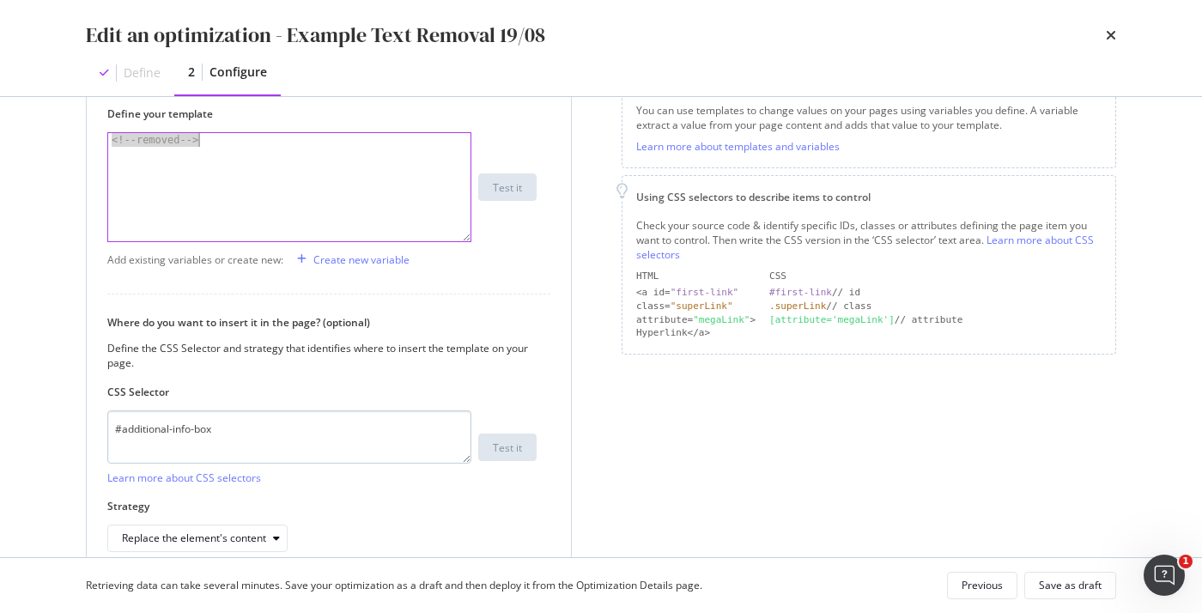
scroll to position [351, 0]
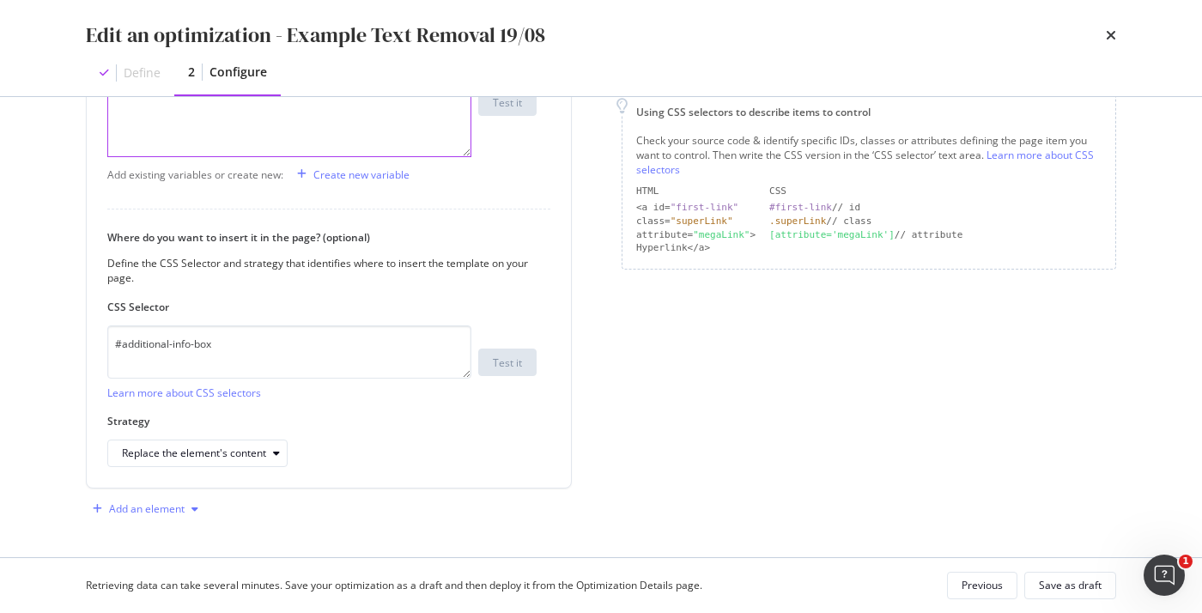
click at [175, 510] on div "Add an element" at bounding box center [147, 509] width 76 height 10
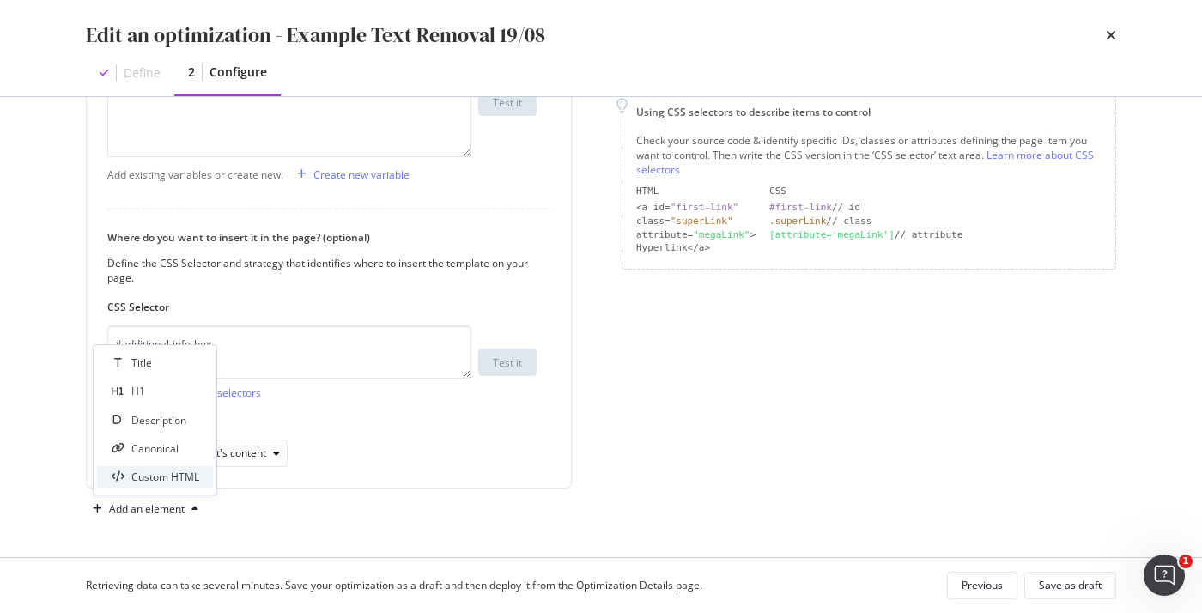
click at [179, 471] on div "Custom HTML" at bounding box center [165, 477] width 68 height 15
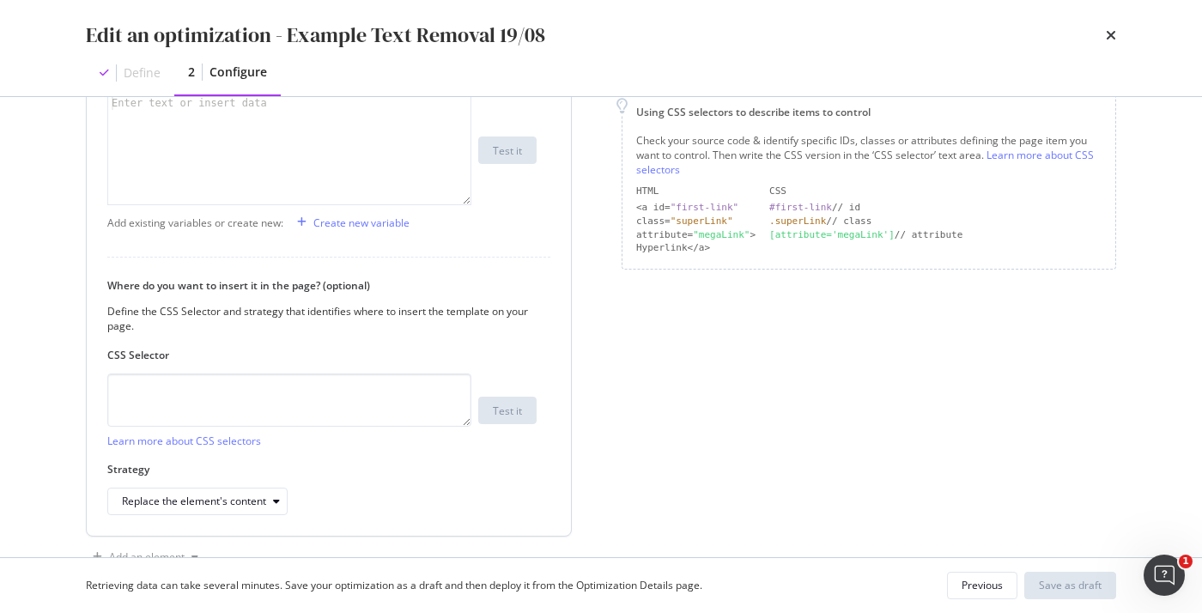
scroll to position [232, 0]
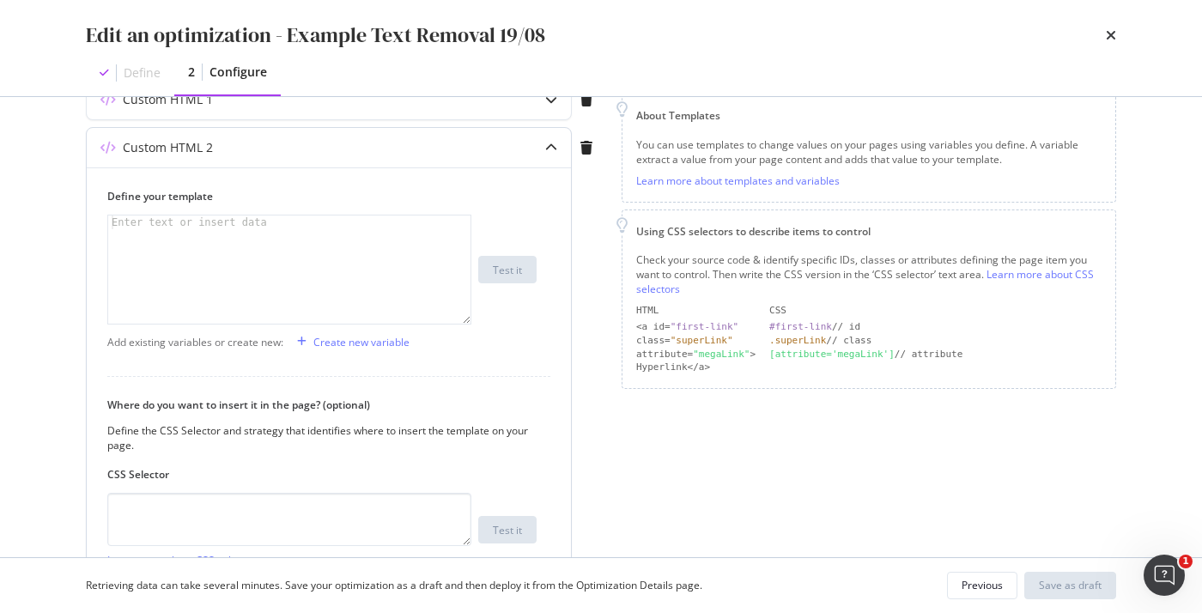
click at [200, 229] on div "modal" at bounding box center [289, 283] width 362 height 136
paste textarea "<!--removed-->"
type textarea "<!--removed-->"
click at [264, 527] on textarea "modal" at bounding box center [289, 519] width 364 height 53
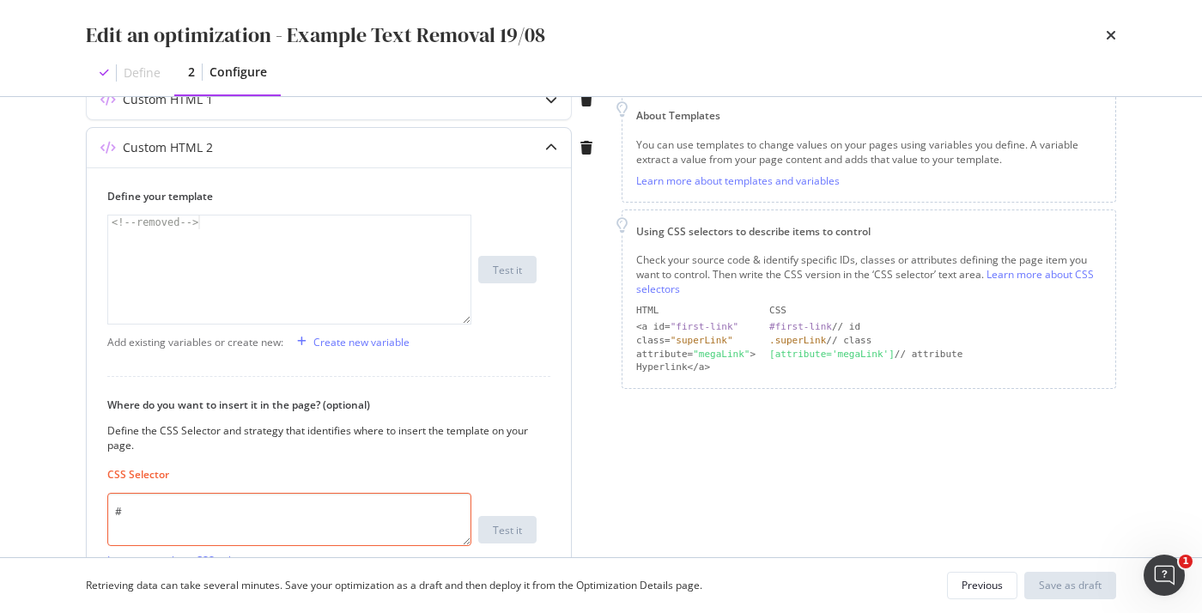
paste textarea "info_box"
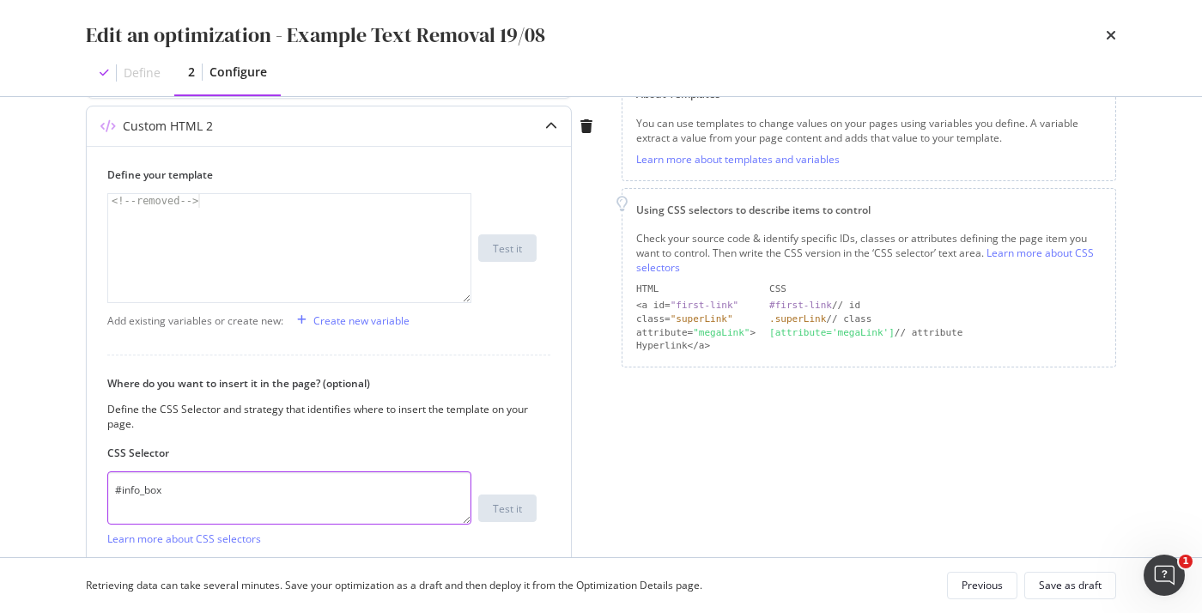
scroll to position [399, 0]
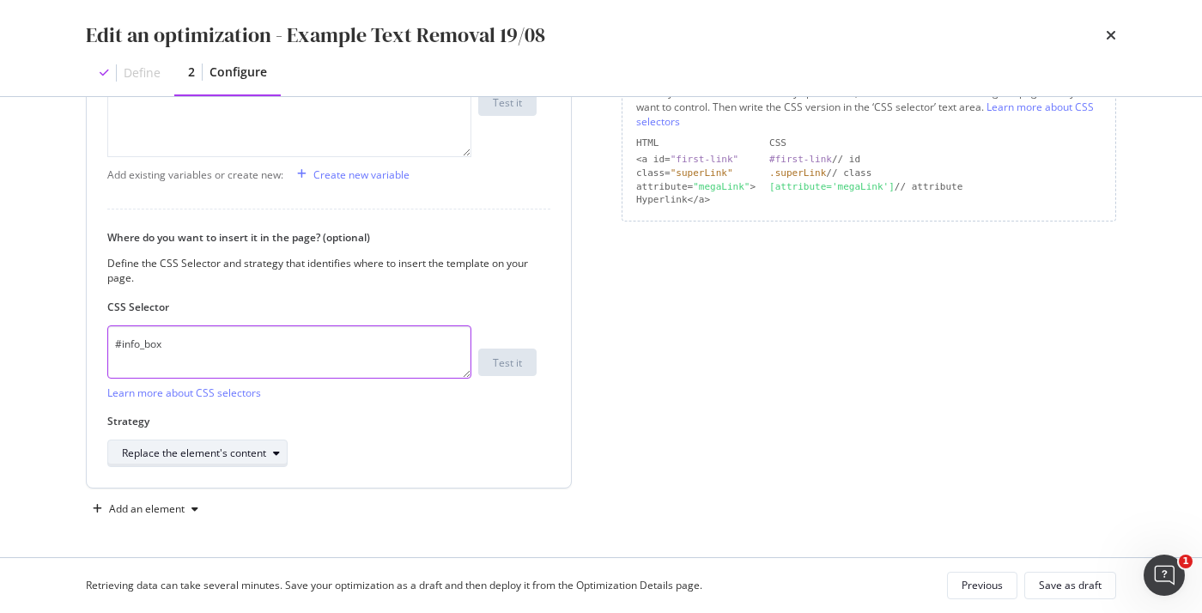
type textarea "#info_box"
click at [247, 450] on div "Replace the element's content" at bounding box center [194, 453] width 144 height 10
click at [344, 417] on label "Strategy" at bounding box center [321, 421] width 429 height 15
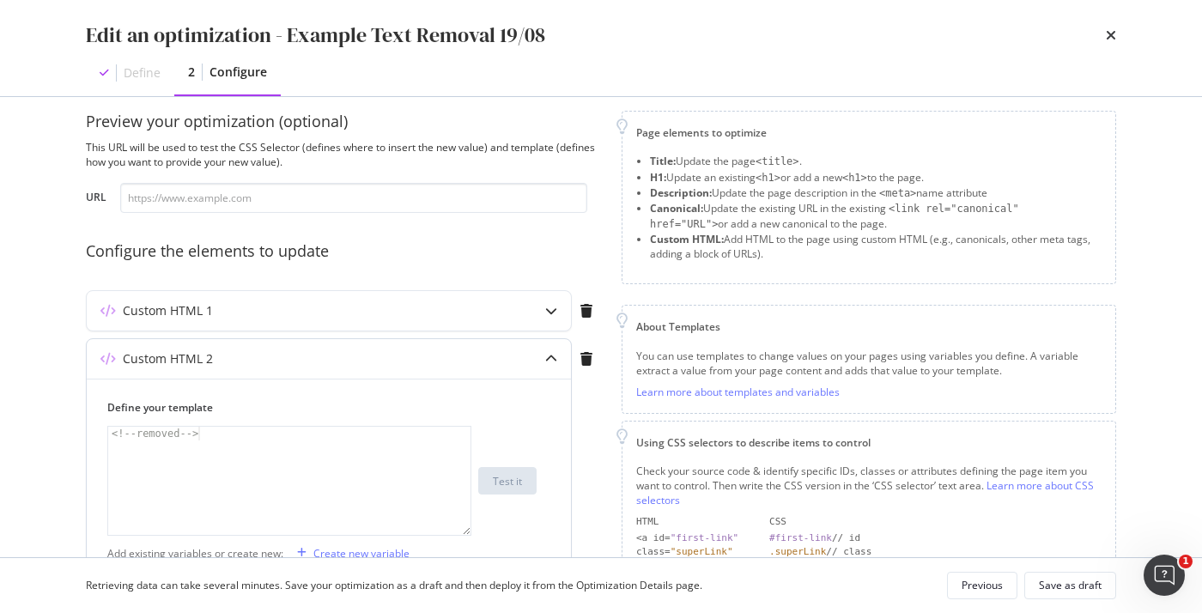
scroll to position [0, 0]
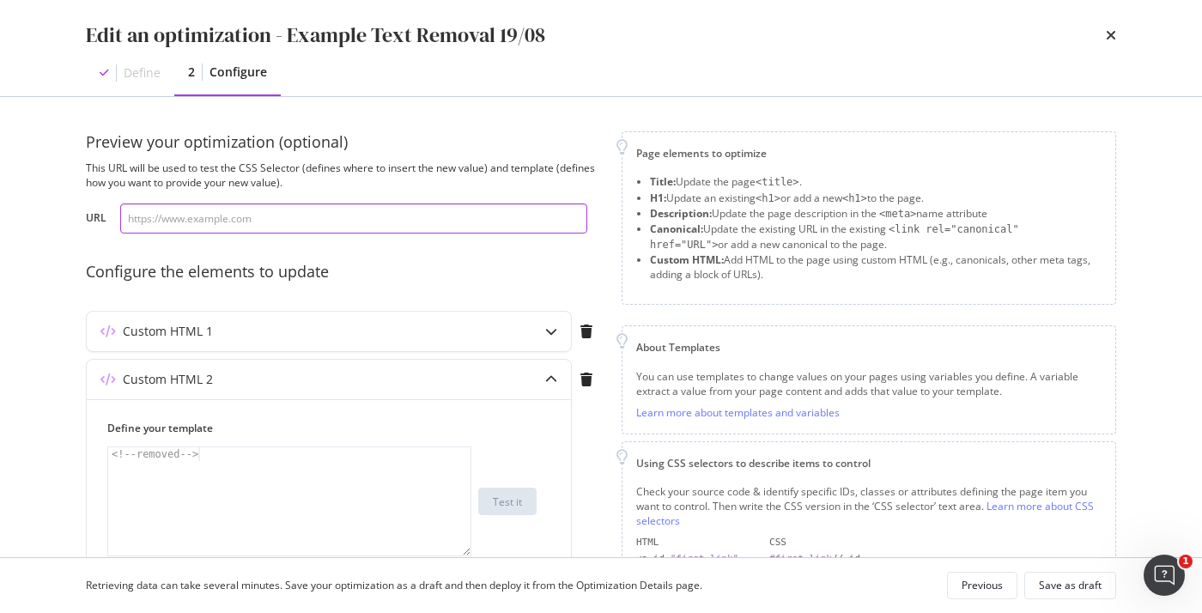
click at [300, 207] on input "modal" at bounding box center [353, 218] width 467 height 30
paste input "[URL][DOMAIN_NAME]"
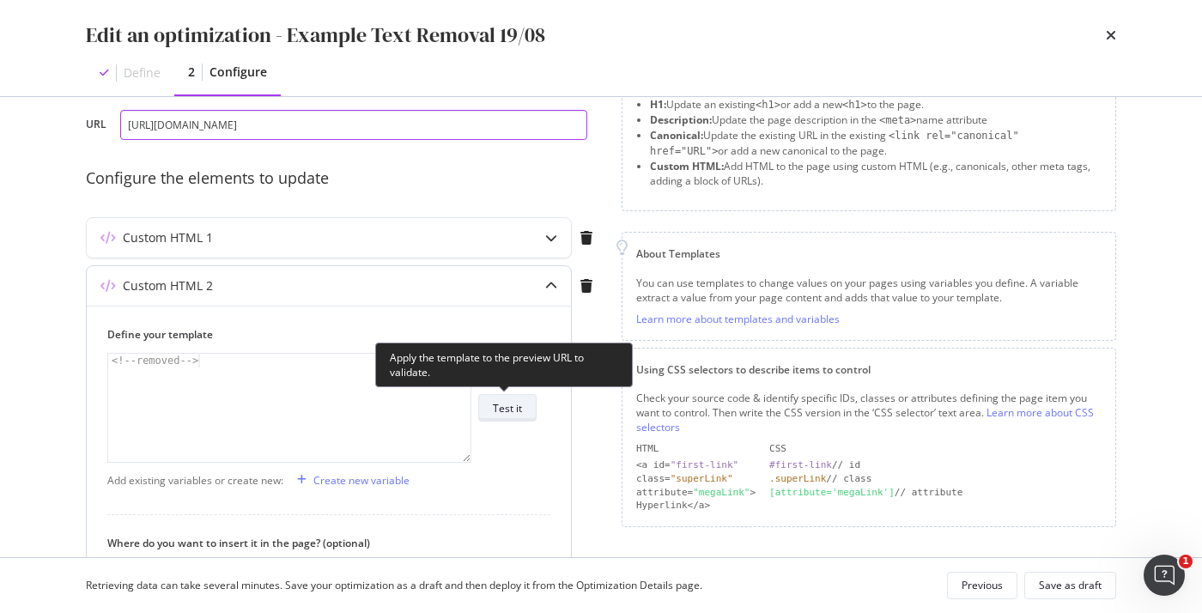
type input "[URL][DOMAIN_NAME]"
click at [518, 414] on div "Test it" at bounding box center [507, 408] width 29 height 15
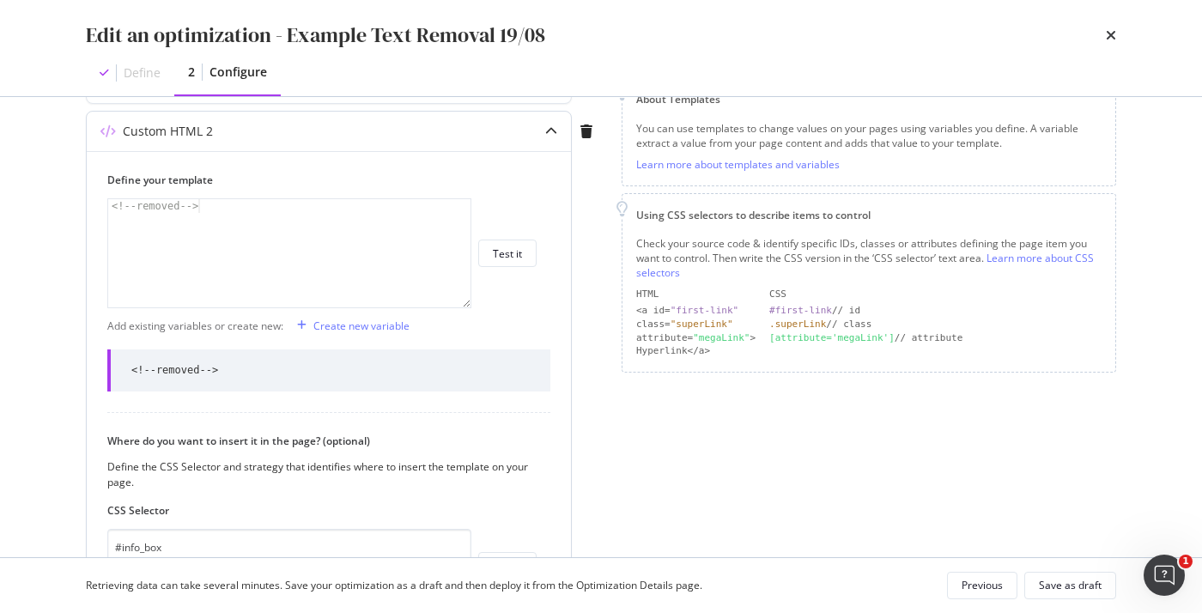
click at [553, 133] on icon "modal" at bounding box center [551, 131] width 12 height 12
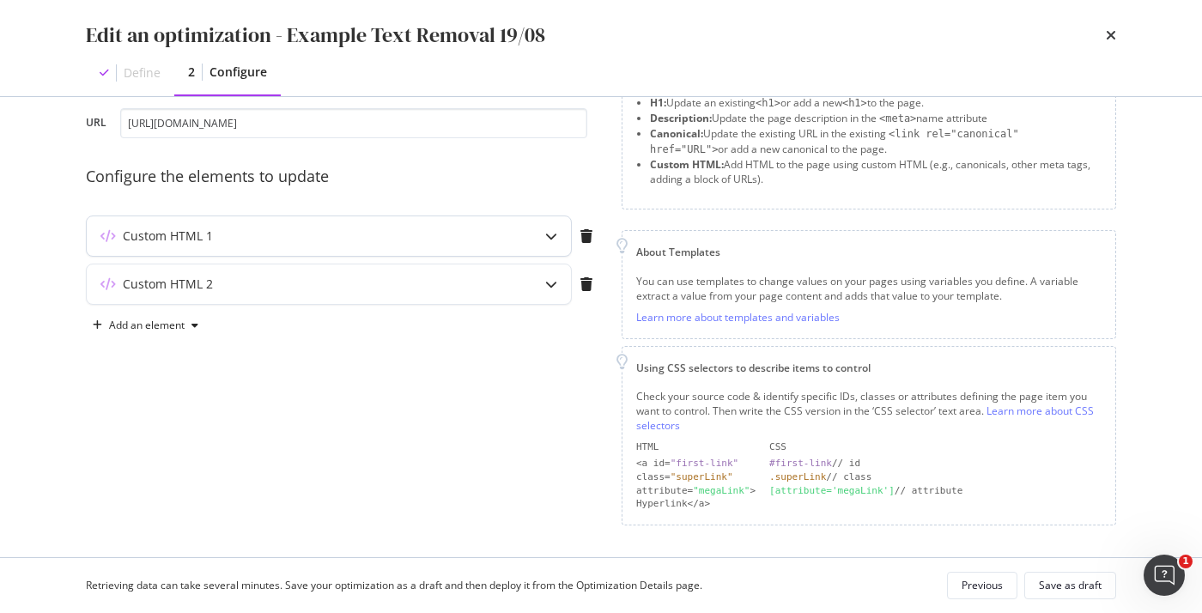
scroll to position [25, 0]
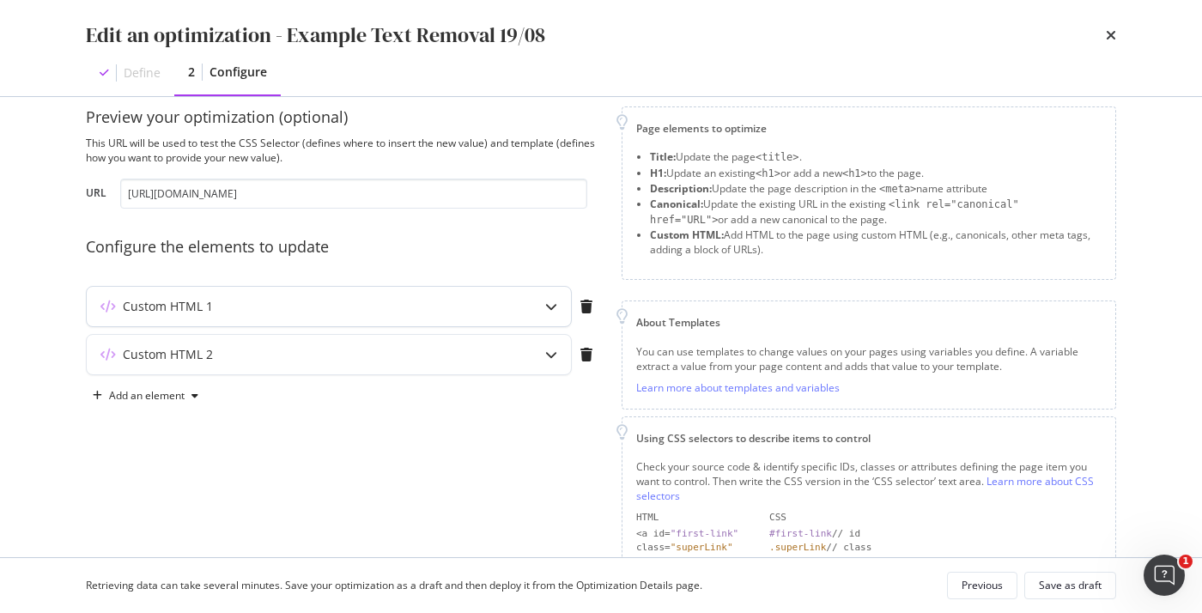
click at [546, 314] on div "modal" at bounding box center [550, 306] width 39 height 39
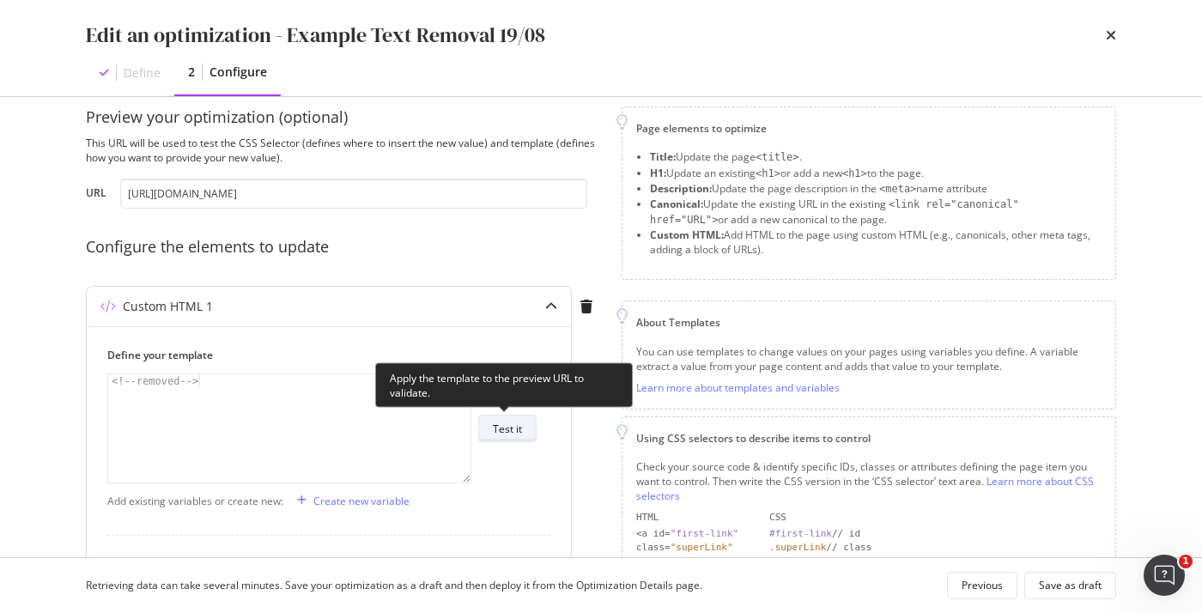
click at [491, 427] on button "Test it" at bounding box center [507, 428] width 58 height 27
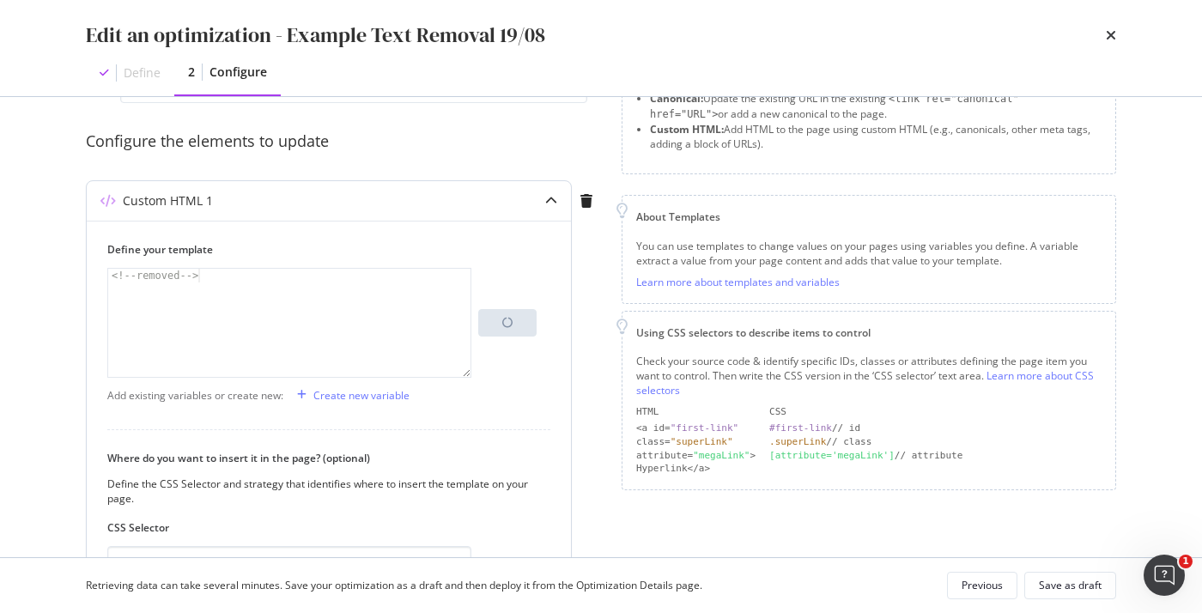
scroll to position [219, 0]
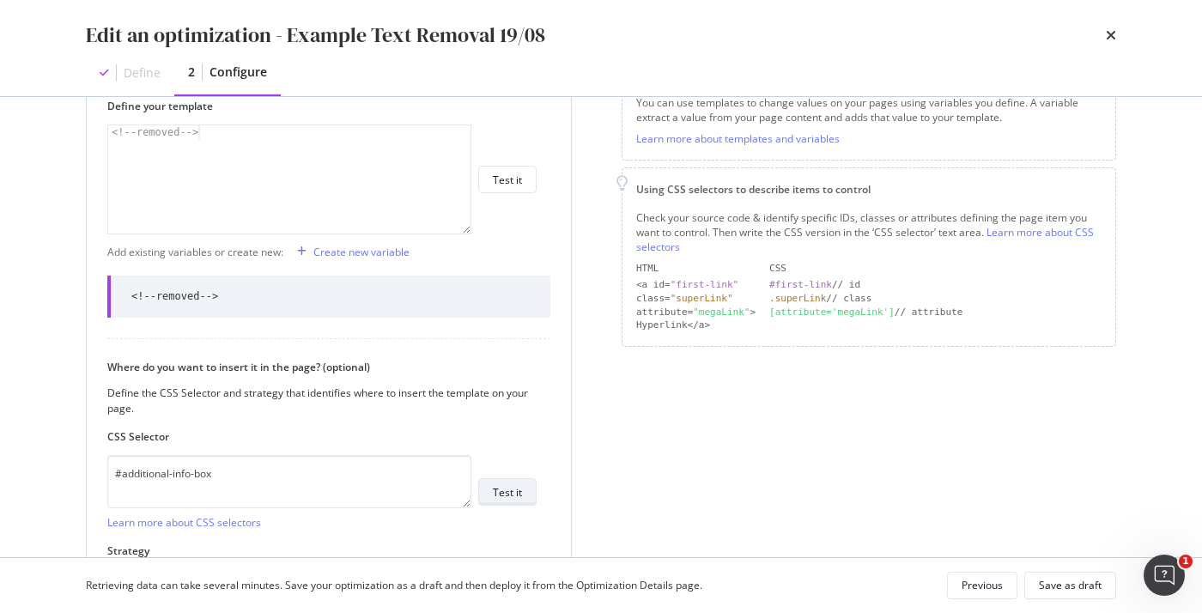
click at [497, 482] on div "Test it" at bounding box center [507, 492] width 29 height 24
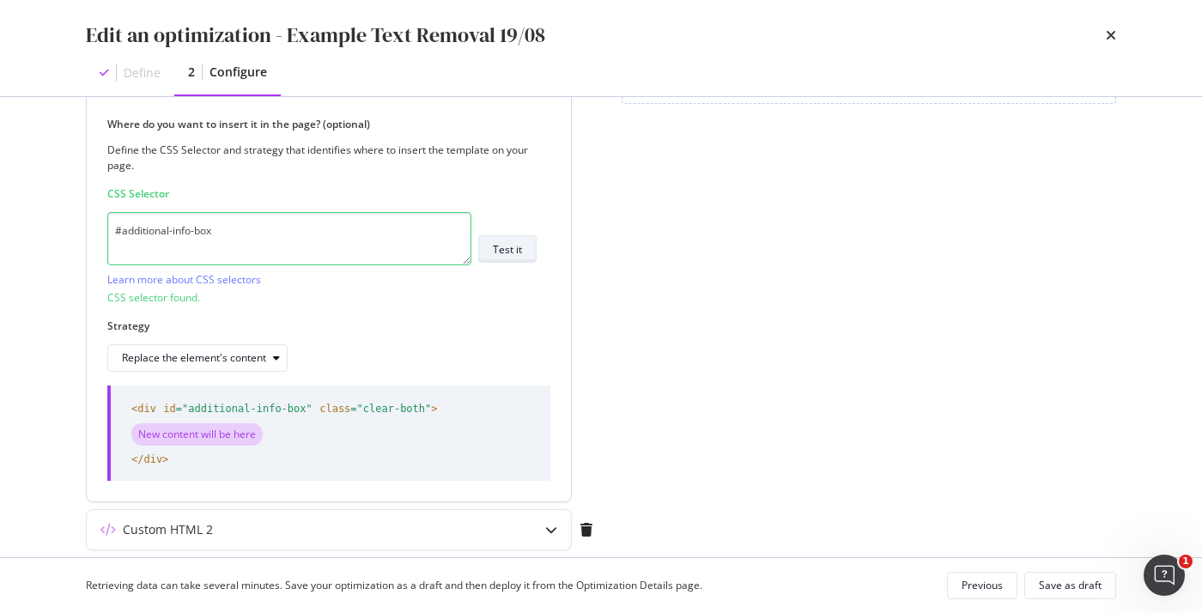
scroll to position [549, 0]
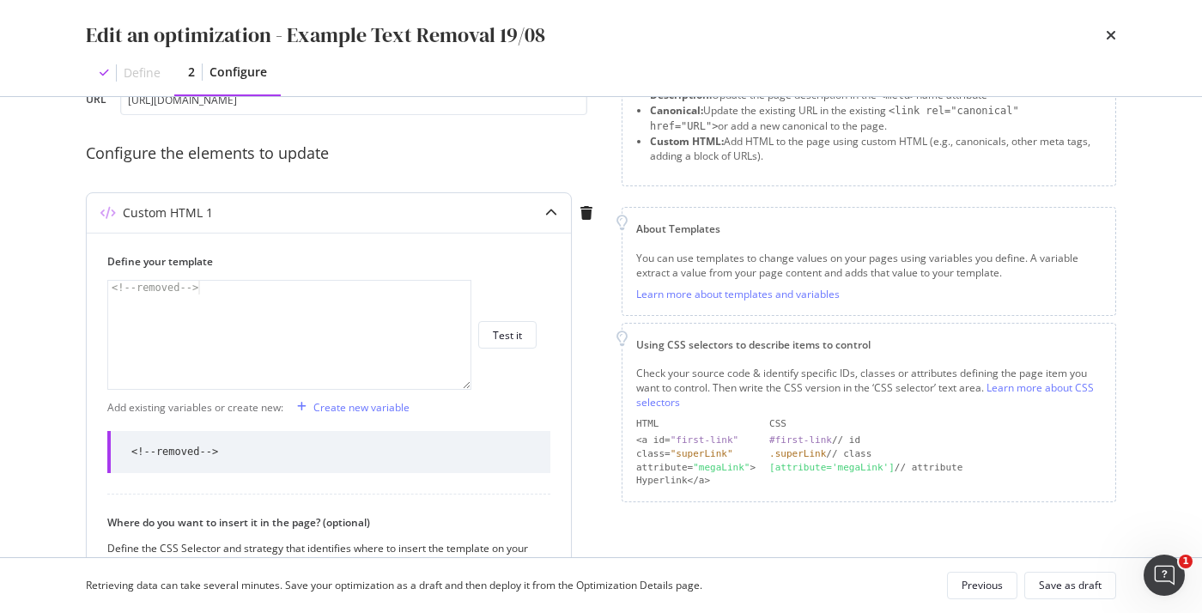
click at [549, 208] on icon "modal" at bounding box center [551, 213] width 12 height 12
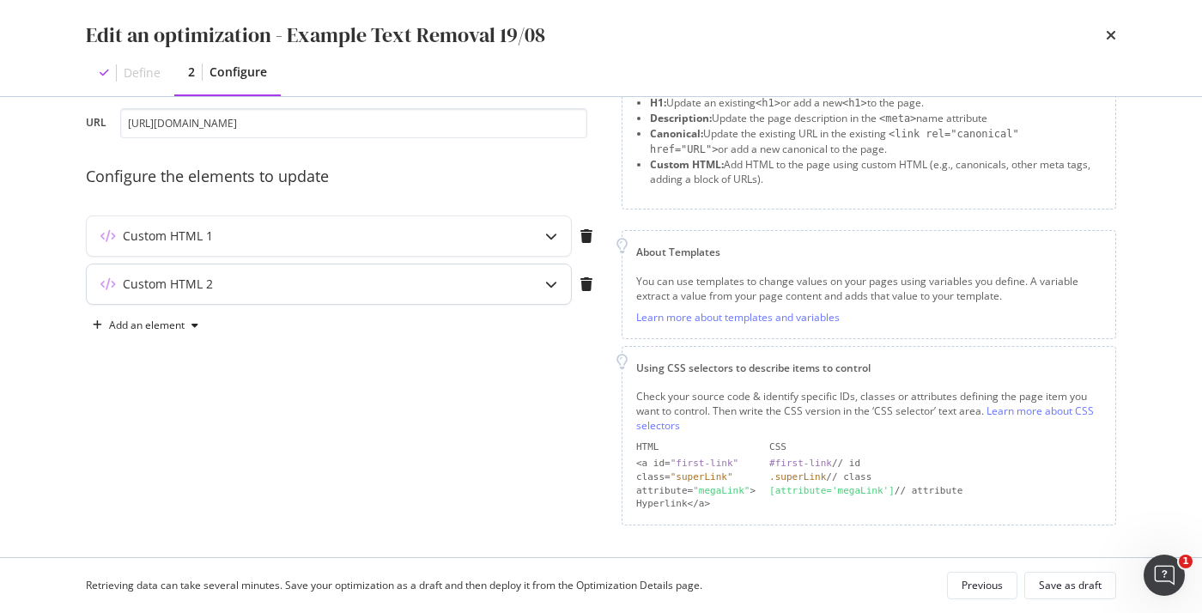
click at [551, 279] on icon "modal" at bounding box center [551, 284] width 12 height 12
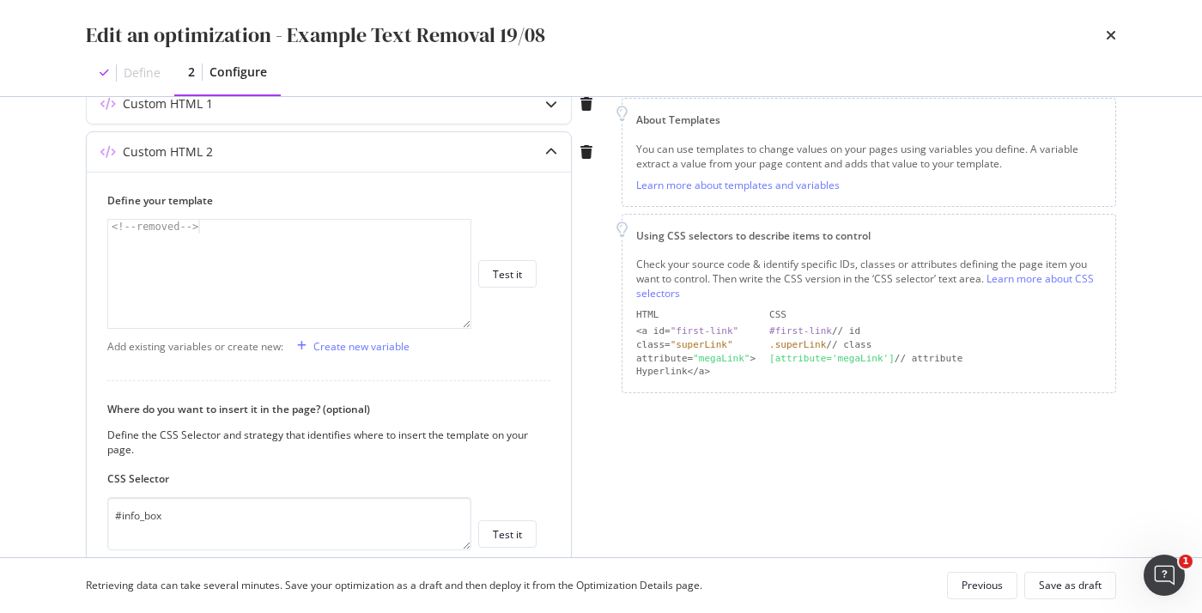
scroll to position [399, 0]
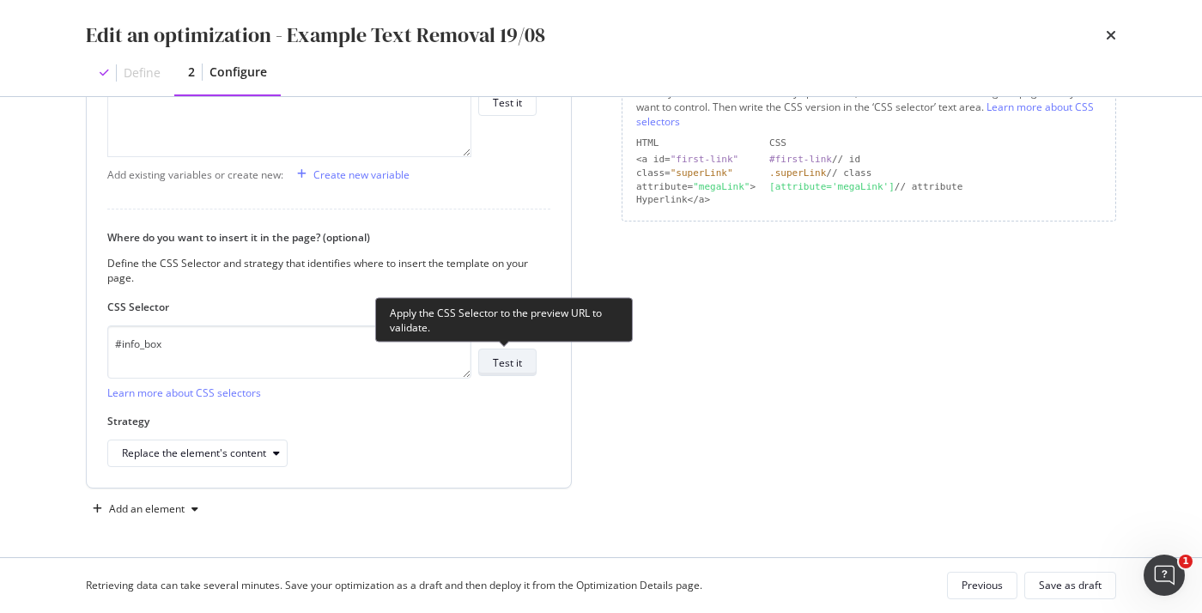
click at [502, 364] on div "Test it" at bounding box center [507, 362] width 29 height 15
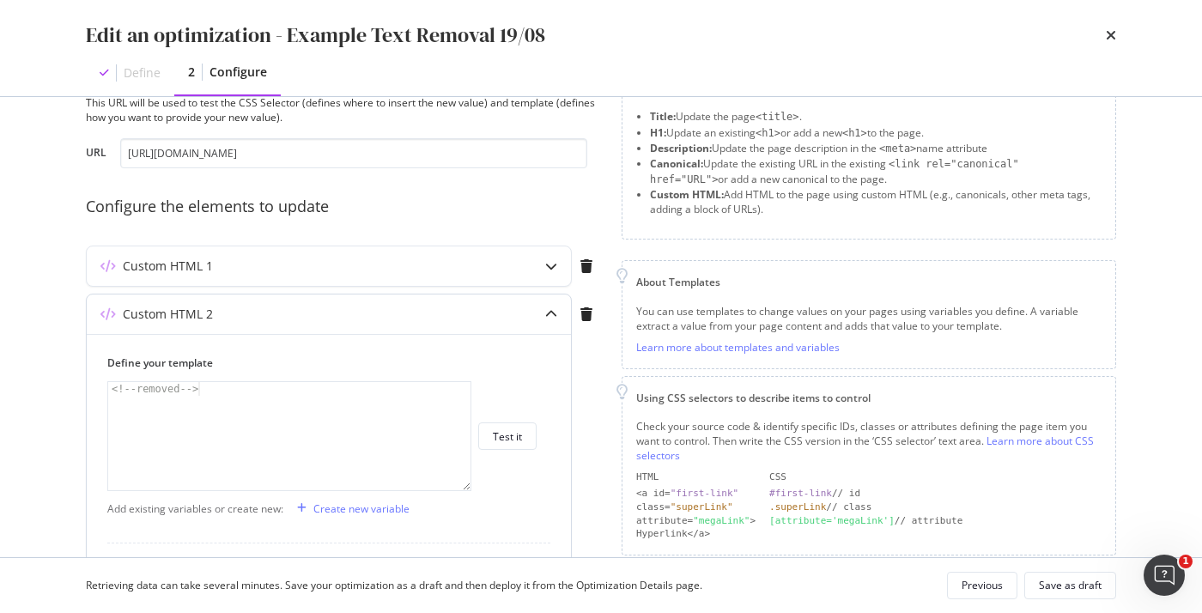
scroll to position [0, 0]
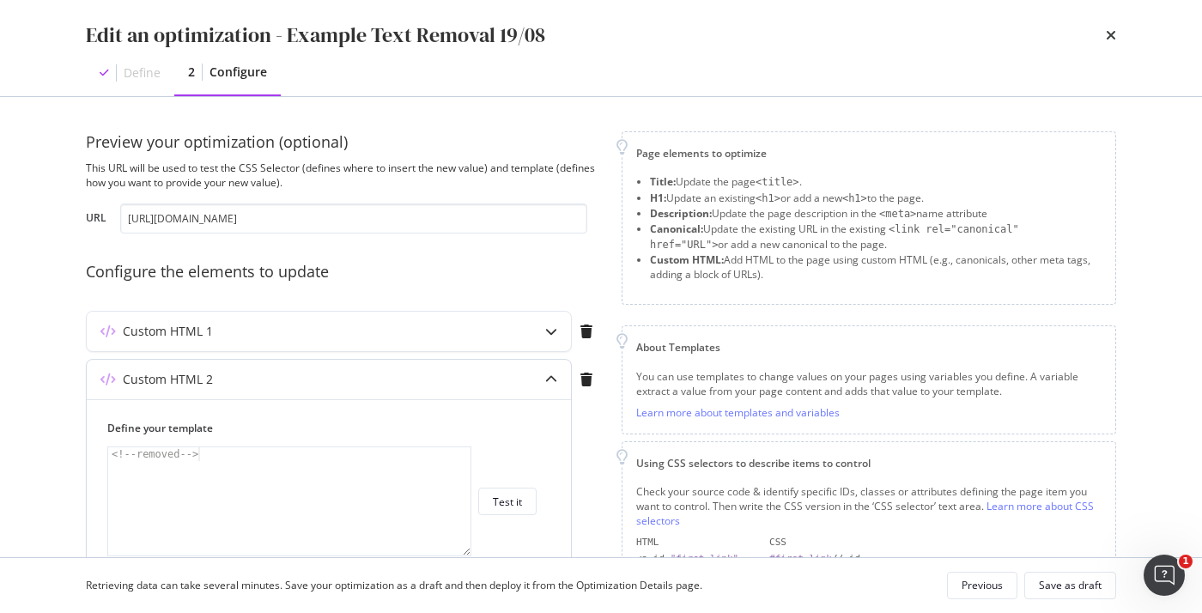
click at [549, 379] on icon "modal" at bounding box center [551, 379] width 12 height 12
click at [550, 330] on icon "modal" at bounding box center [551, 331] width 12 height 12
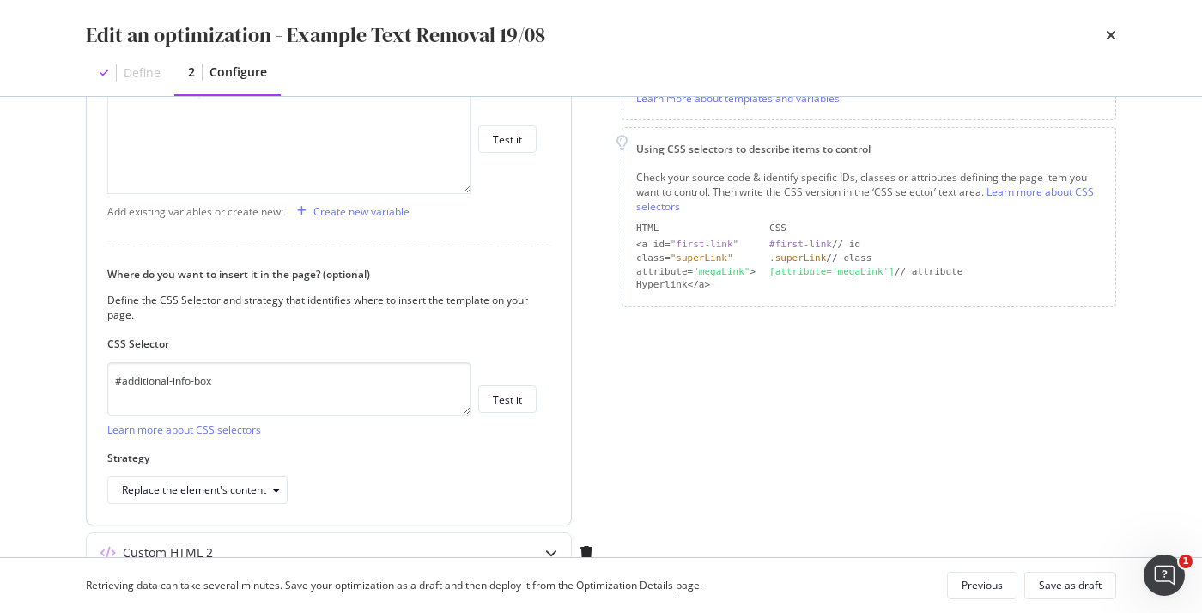
scroll to position [325, 0]
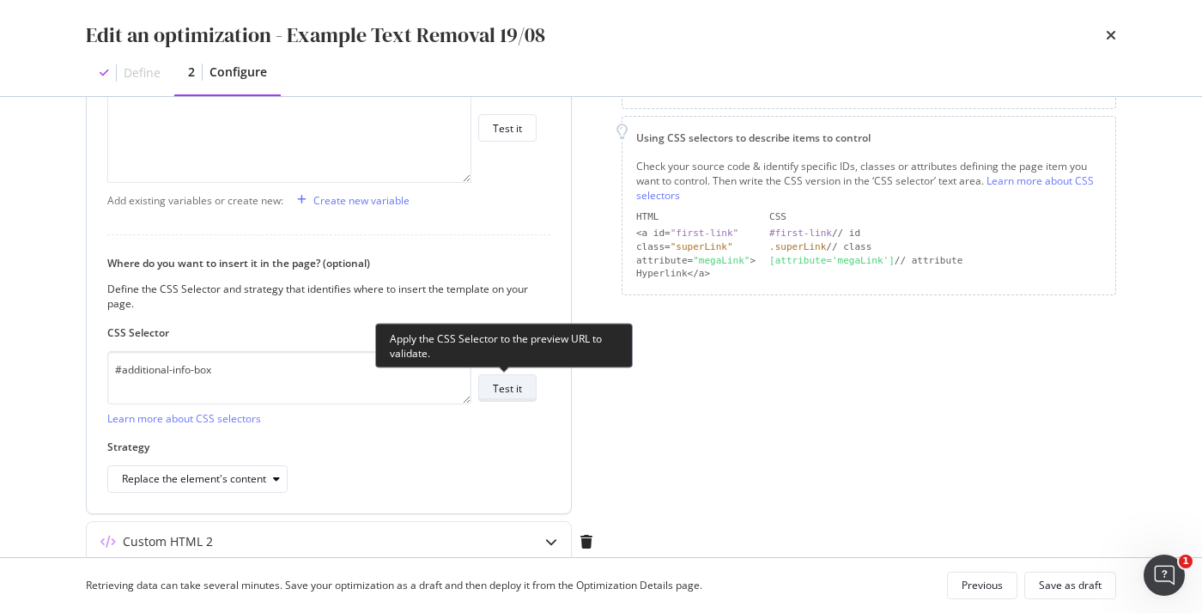
click at [514, 383] on div "Test it" at bounding box center [507, 388] width 29 height 15
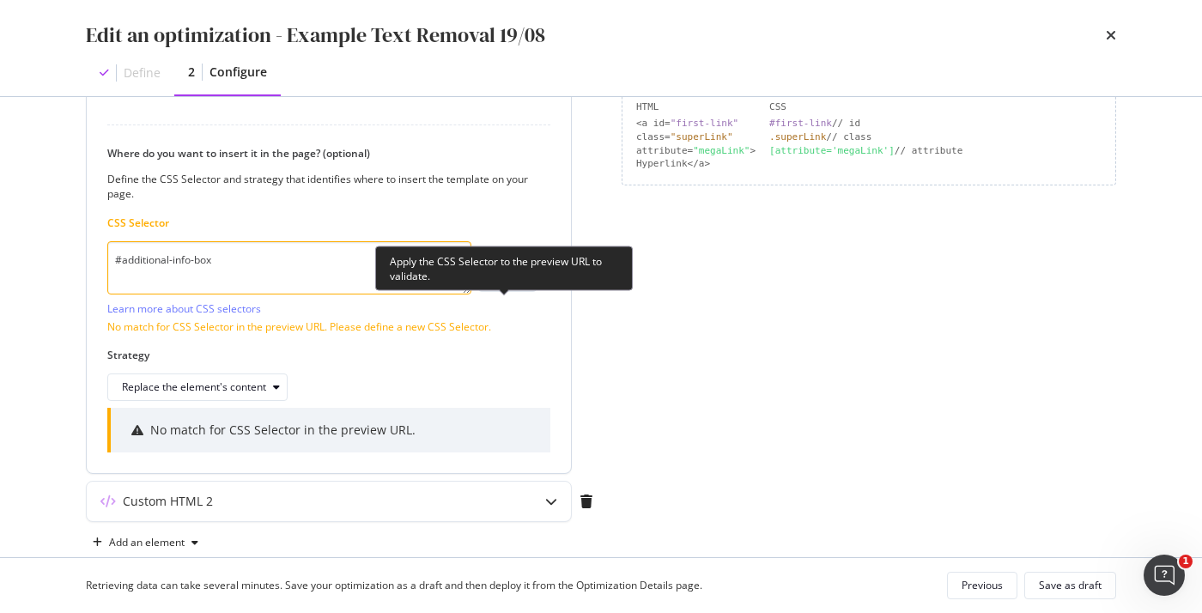
scroll to position [469, 0]
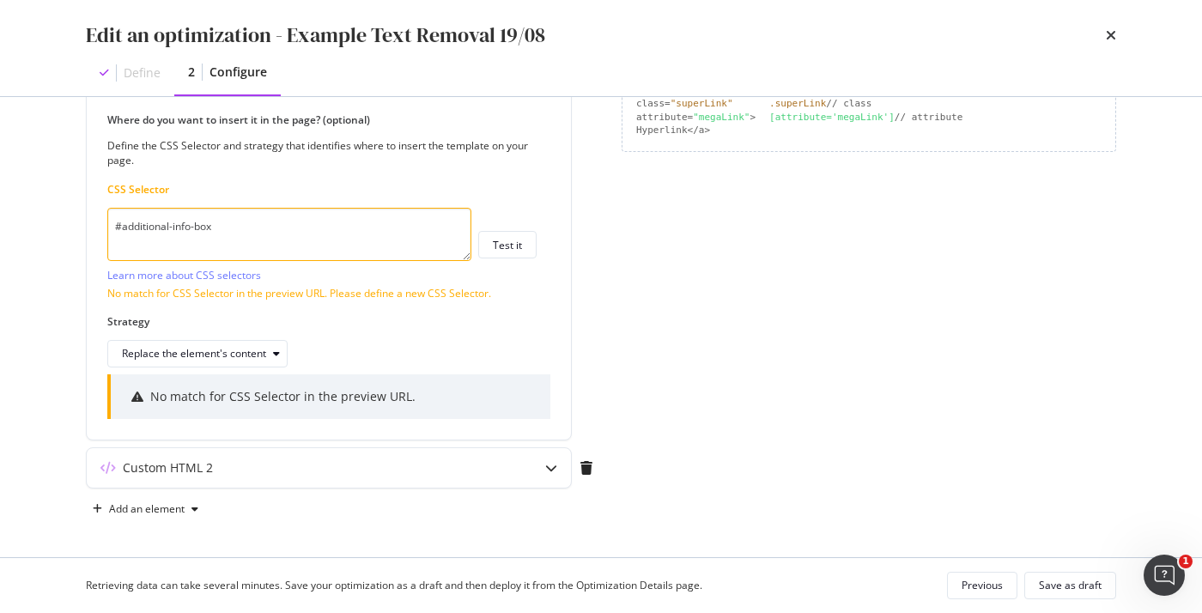
click at [1063, 610] on div "Retrieving data can take several minutes. Save your optimization as a draft and…" at bounding box center [601, 585] width 1099 height 55
click at [1064, 582] on div "Save as draft" at bounding box center [1070, 585] width 63 height 15
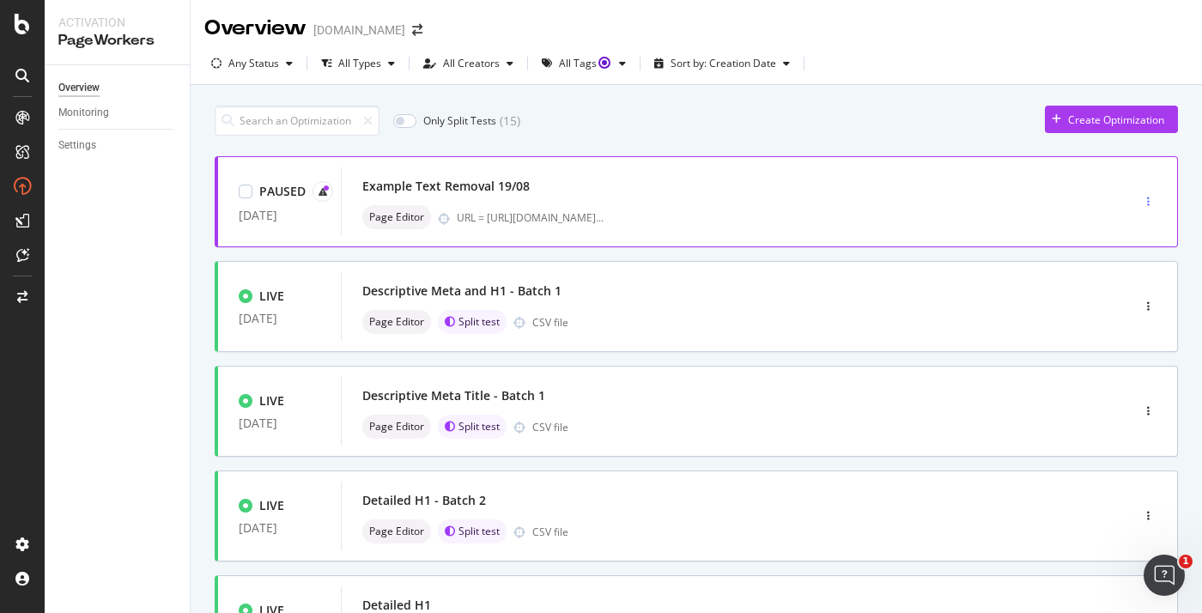
click at [1148, 201] on icon "button" at bounding box center [1148, 202] width 3 height 10
